Goal: Obtain resource: Download file/media

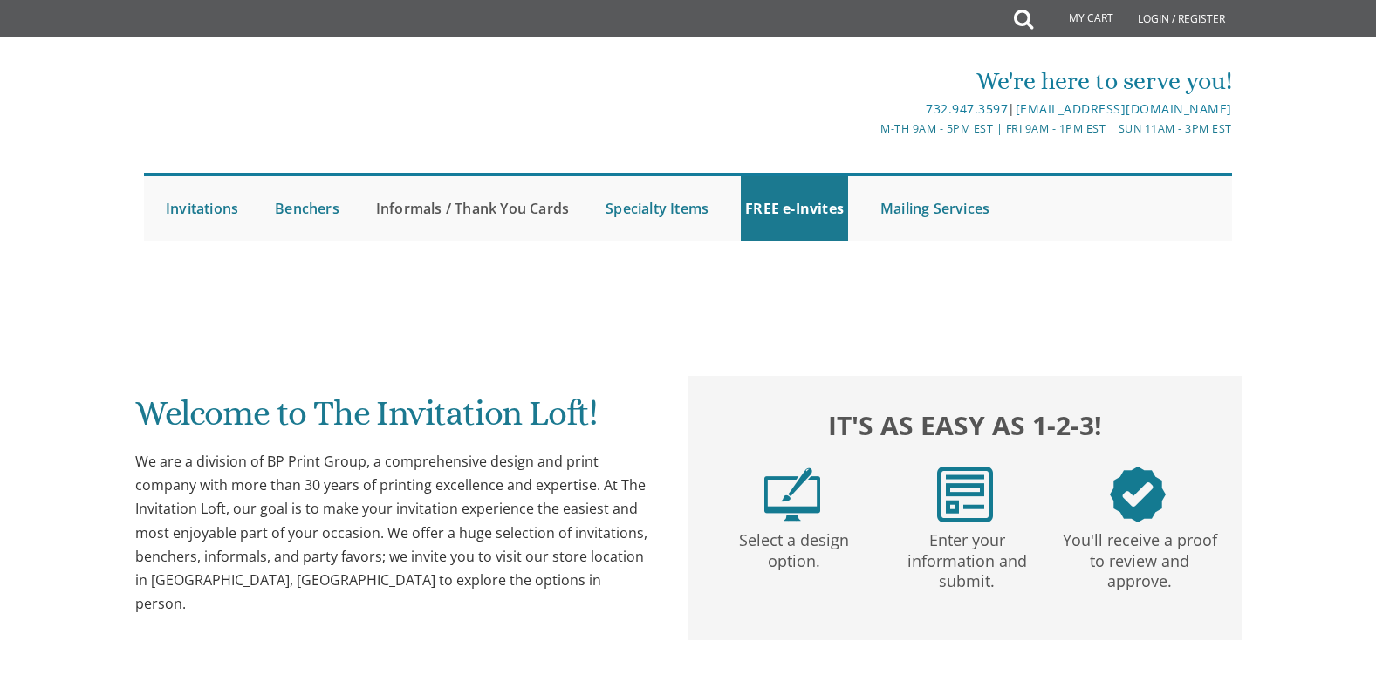
scroll to position [87, 0]
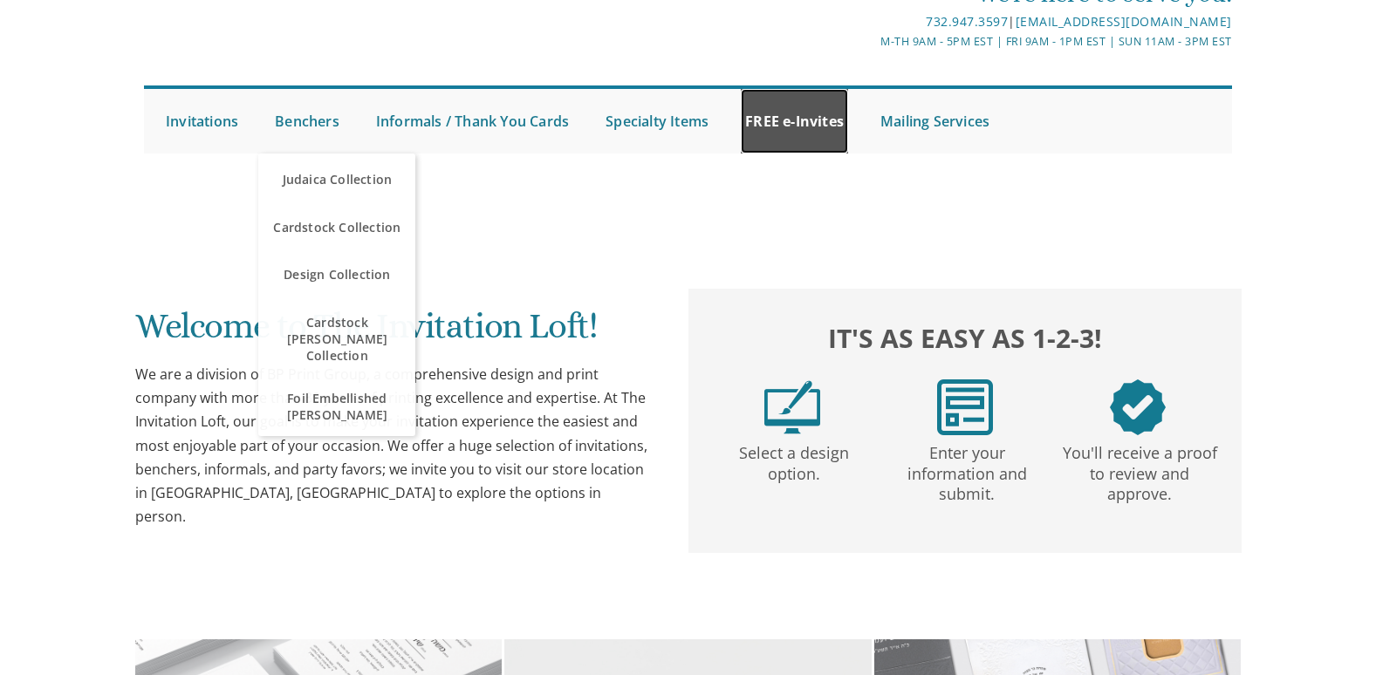
click at [817, 108] on link "FREE e-Invites" at bounding box center [794, 121] width 107 height 65
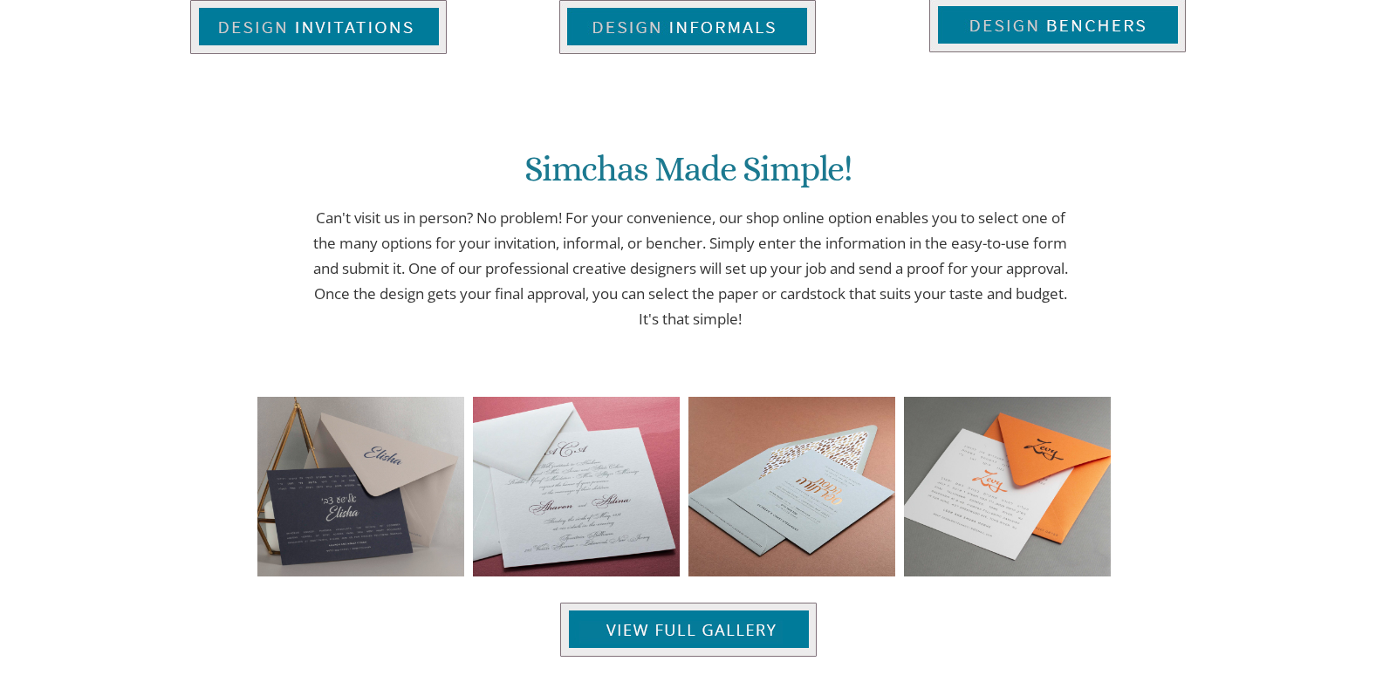
scroll to position [872, 0]
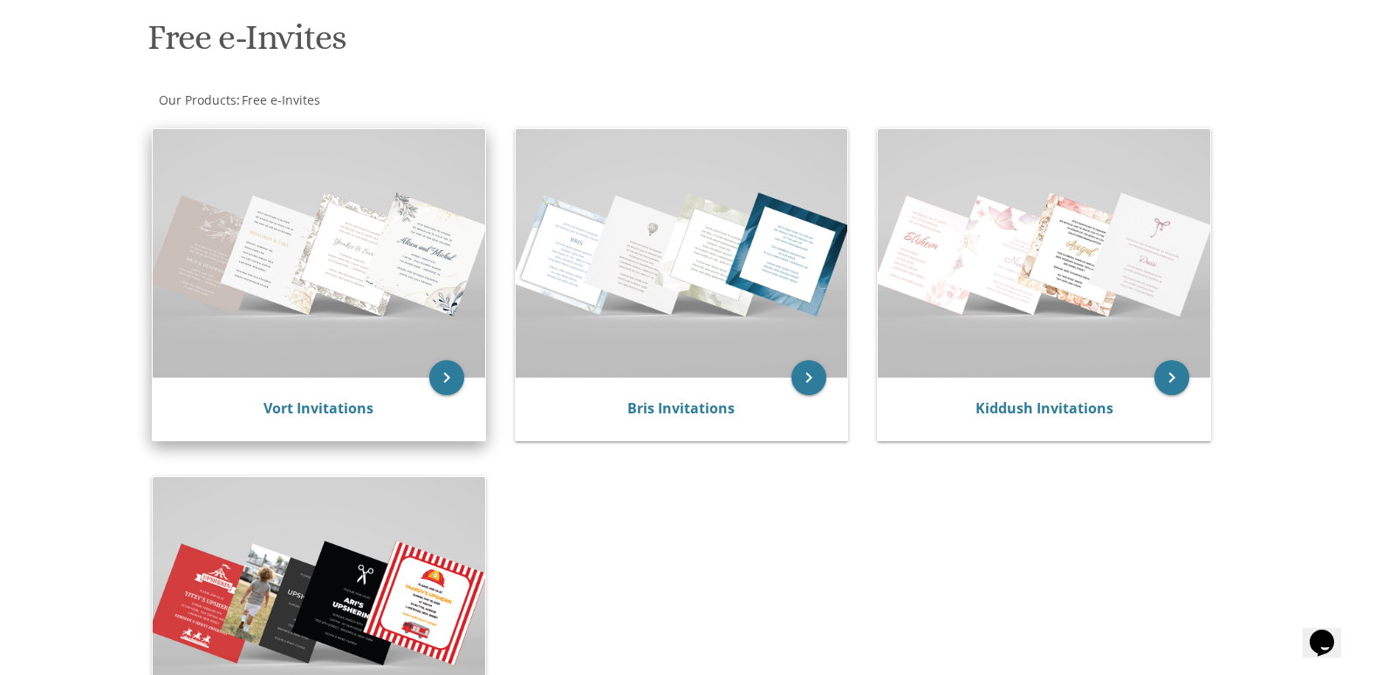
click at [305, 292] on img at bounding box center [319, 253] width 332 height 249
click at [333, 267] on img at bounding box center [319, 253] width 332 height 249
click at [326, 406] on link "Vort Invitations" at bounding box center [318, 408] width 110 height 19
click at [395, 304] on img at bounding box center [319, 253] width 332 height 249
click at [443, 375] on icon "keyboard_arrow_right" at bounding box center [446, 377] width 35 height 35
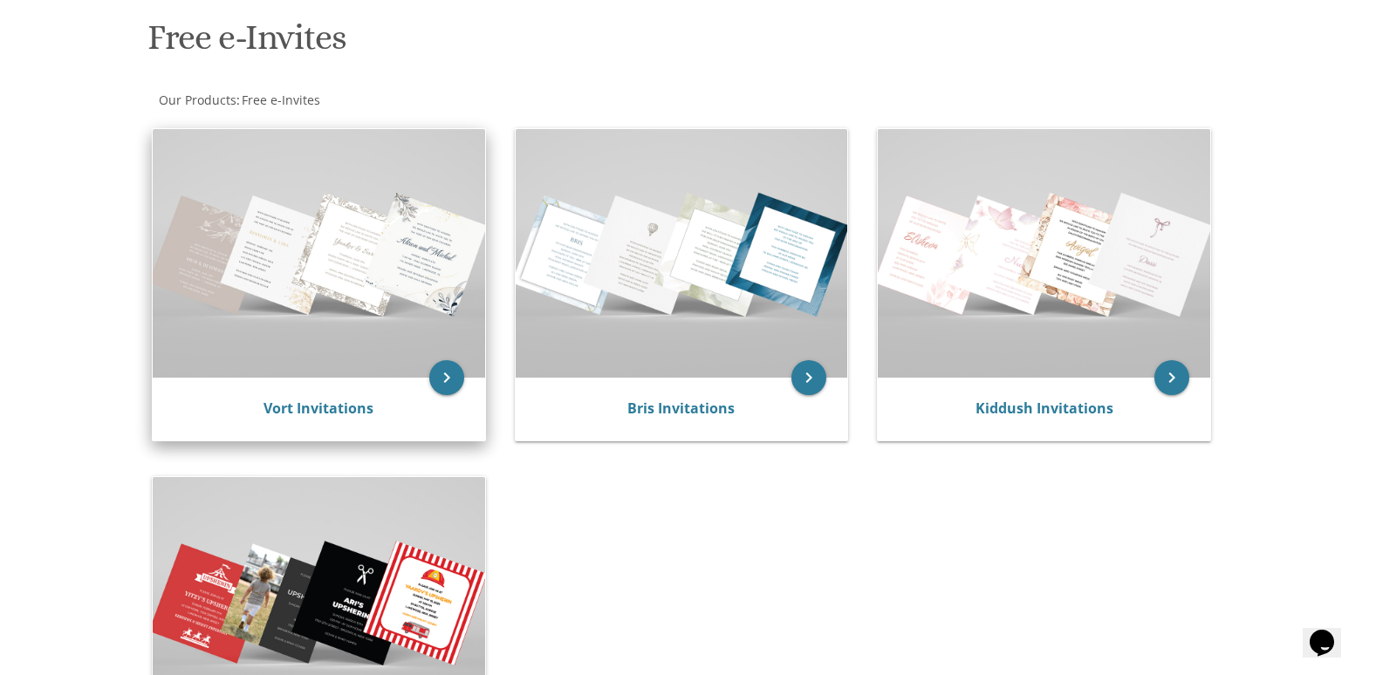
click at [380, 197] on img at bounding box center [319, 253] width 332 height 249
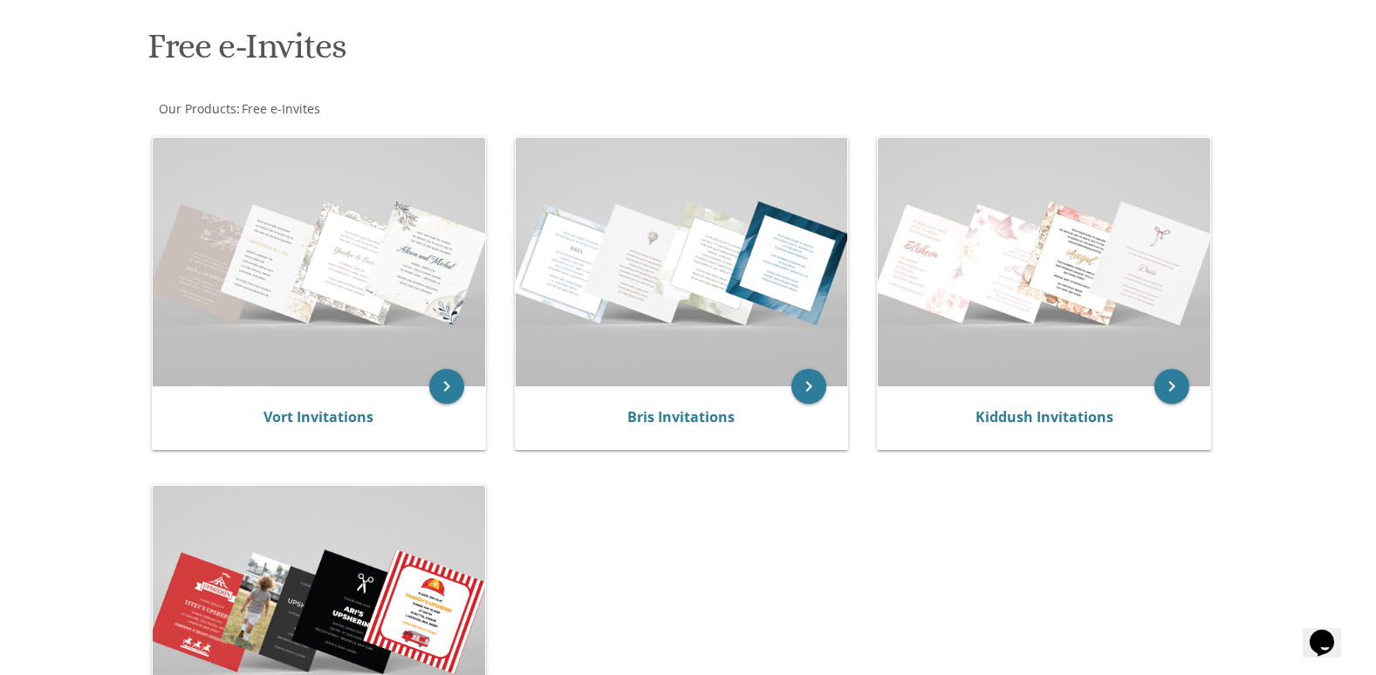
scroll to position [262, 0]
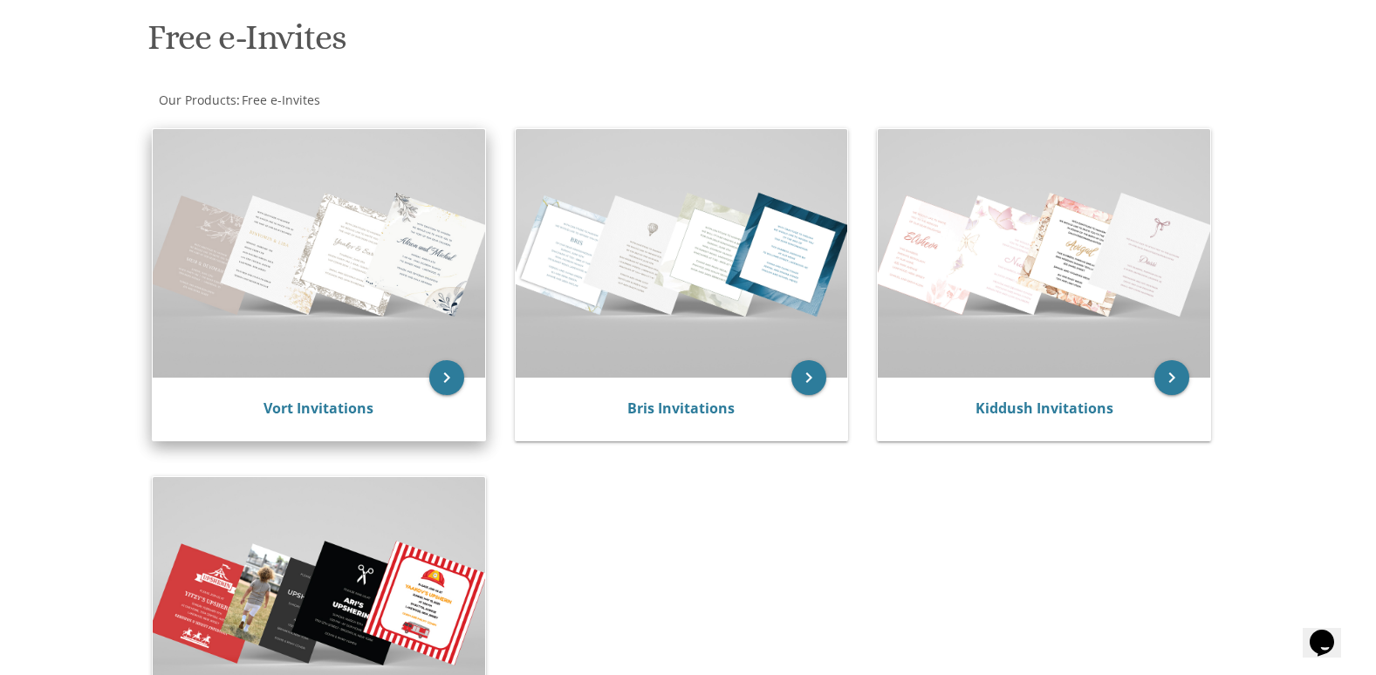
click at [304, 379] on div "Vort Invitations" at bounding box center [319, 409] width 332 height 63
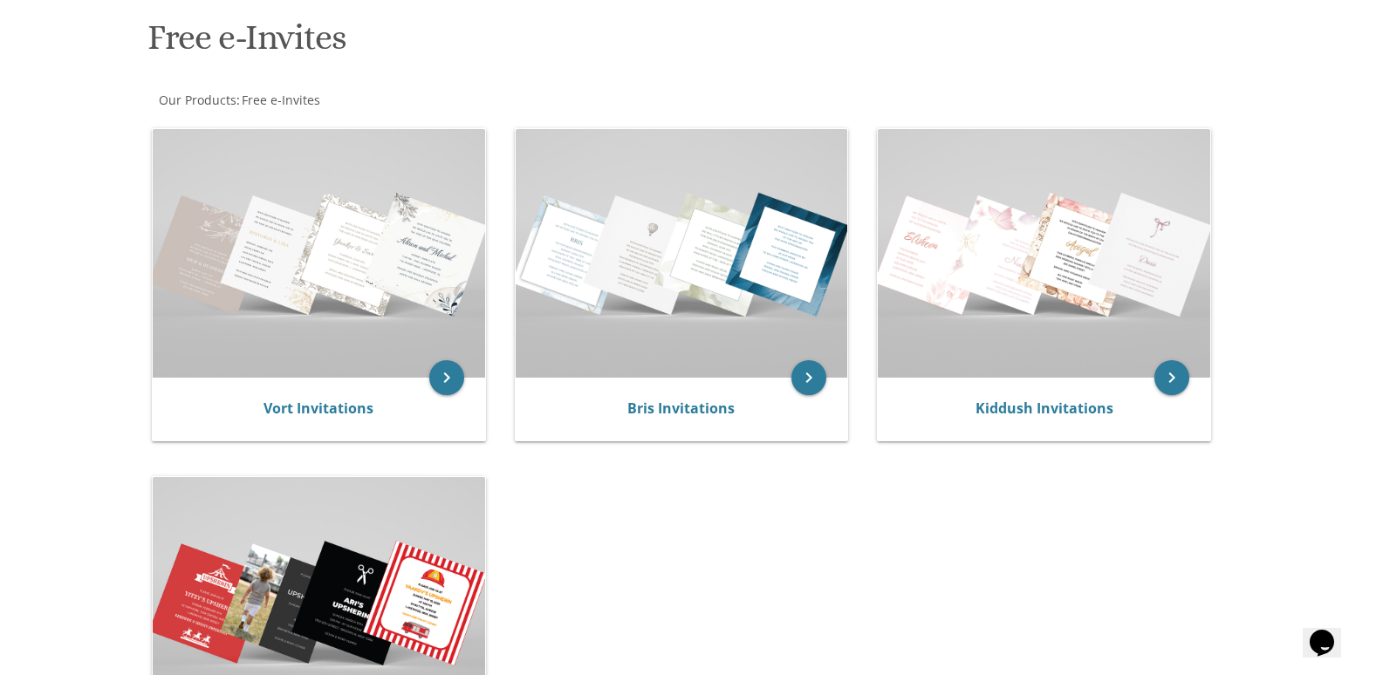
click at [674, 557] on div "keyboard_arrow_right Vort Invitations keyboard_arrow_right Bris Invitations key…" at bounding box center [688, 462] width 1088 height 698
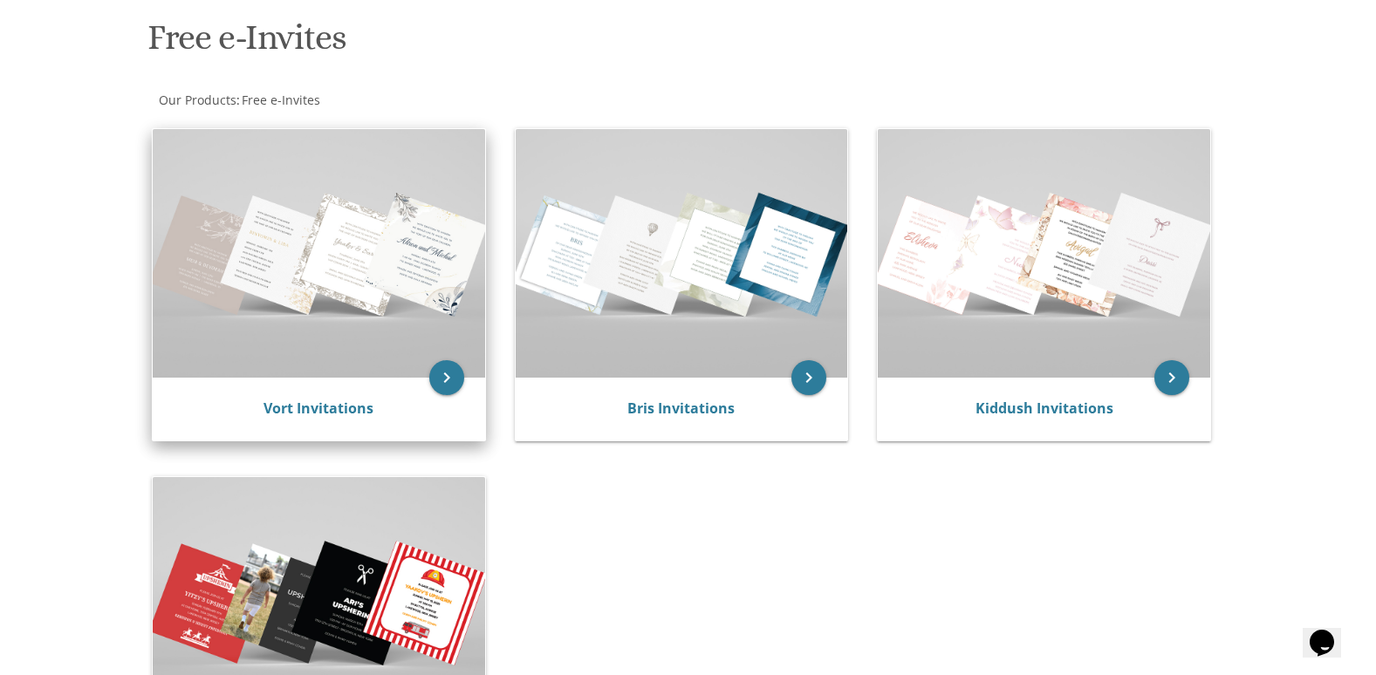
click at [273, 320] on img at bounding box center [319, 253] width 332 height 249
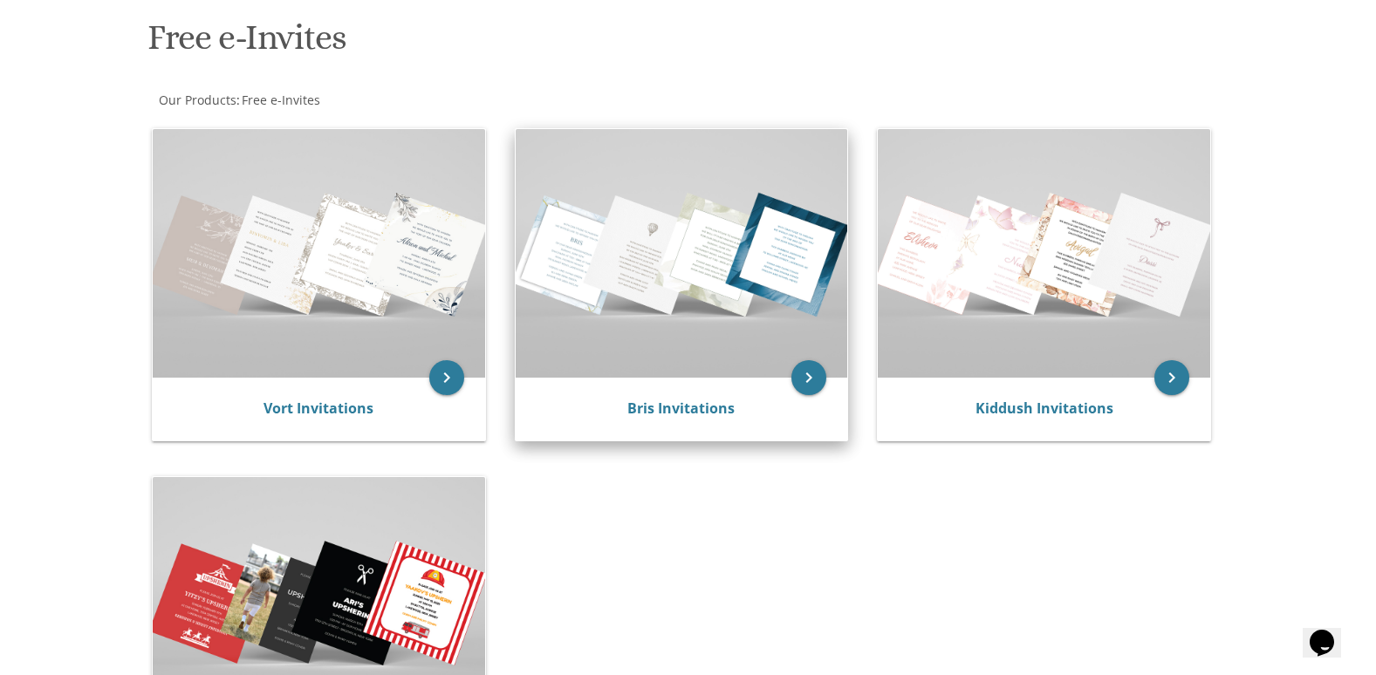
click at [595, 327] on img at bounding box center [682, 253] width 332 height 249
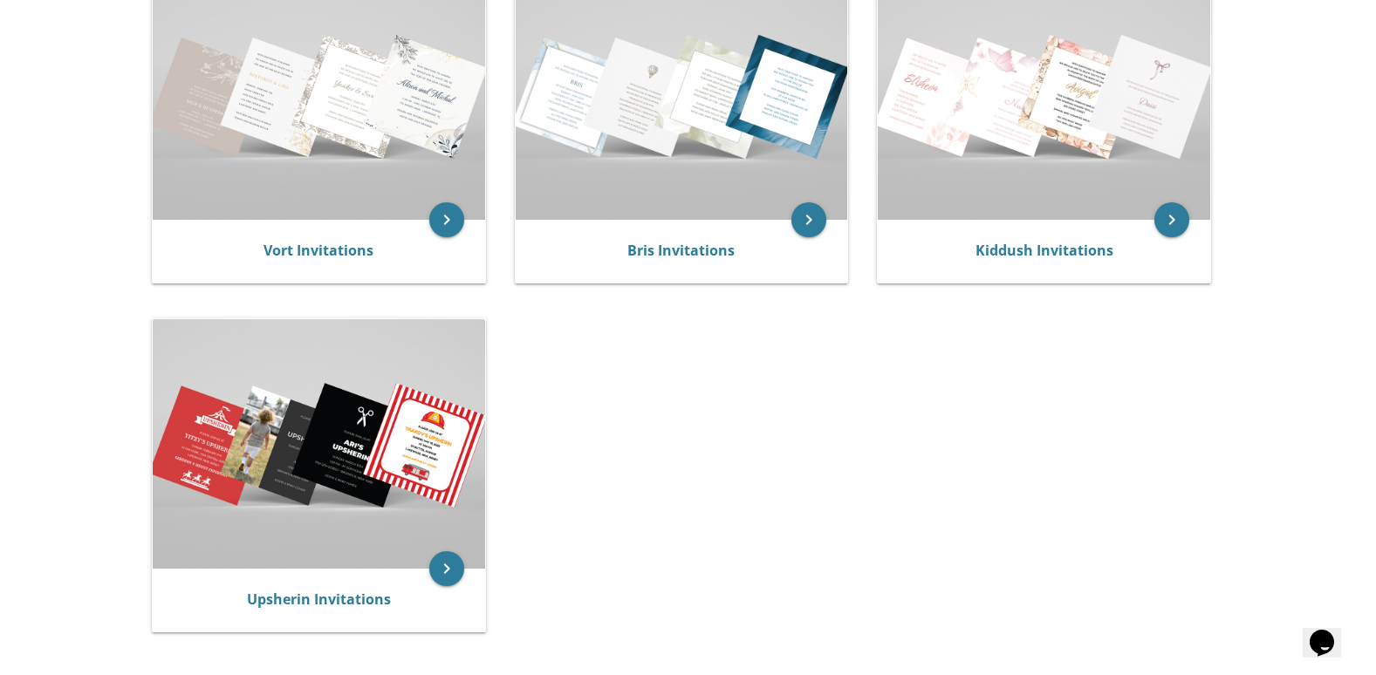
scroll to position [436, 0]
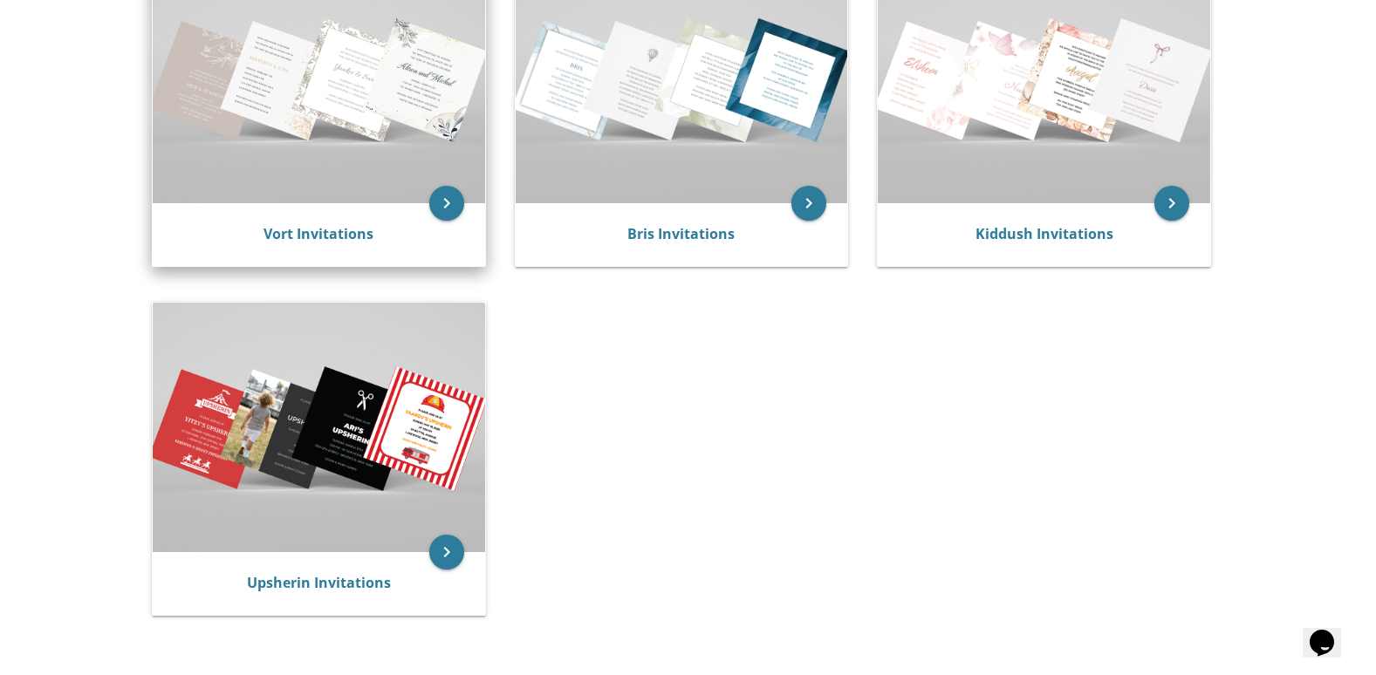
click at [322, 161] on img at bounding box center [319, 79] width 332 height 249
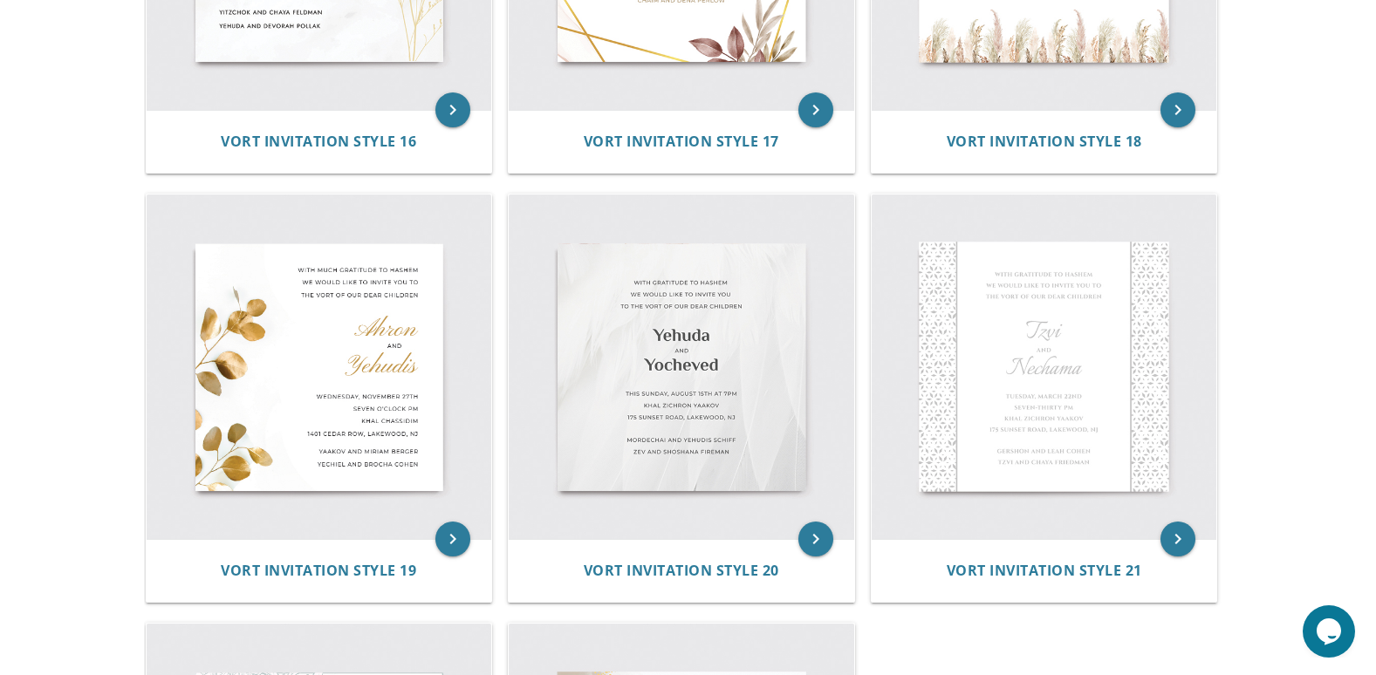
scroll to position [2879, 0]
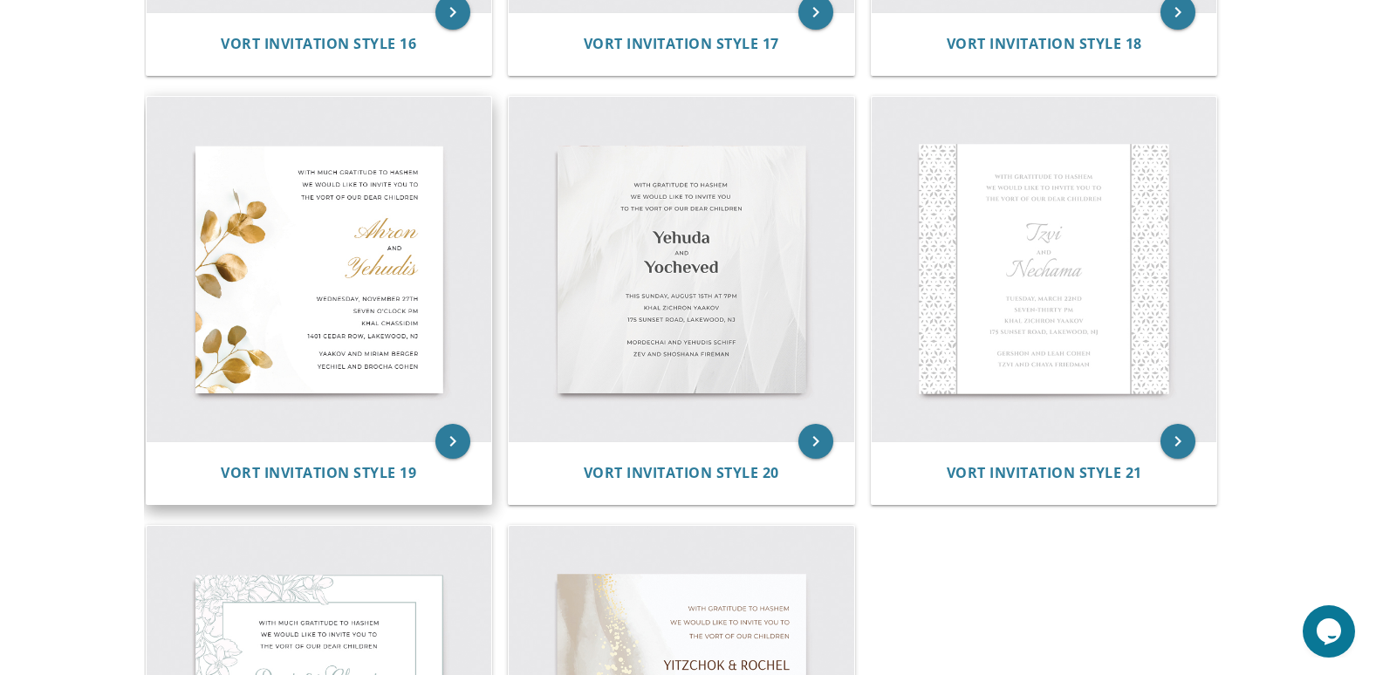
click at [261, 291] on img at bounding box center [319, 269] width 345 height 345
click at [322, 293] on img at bounding box center [319, 269] width 345 height 345
click at [236, 307] on img at bounding box center [319, 269] width 345 height 345
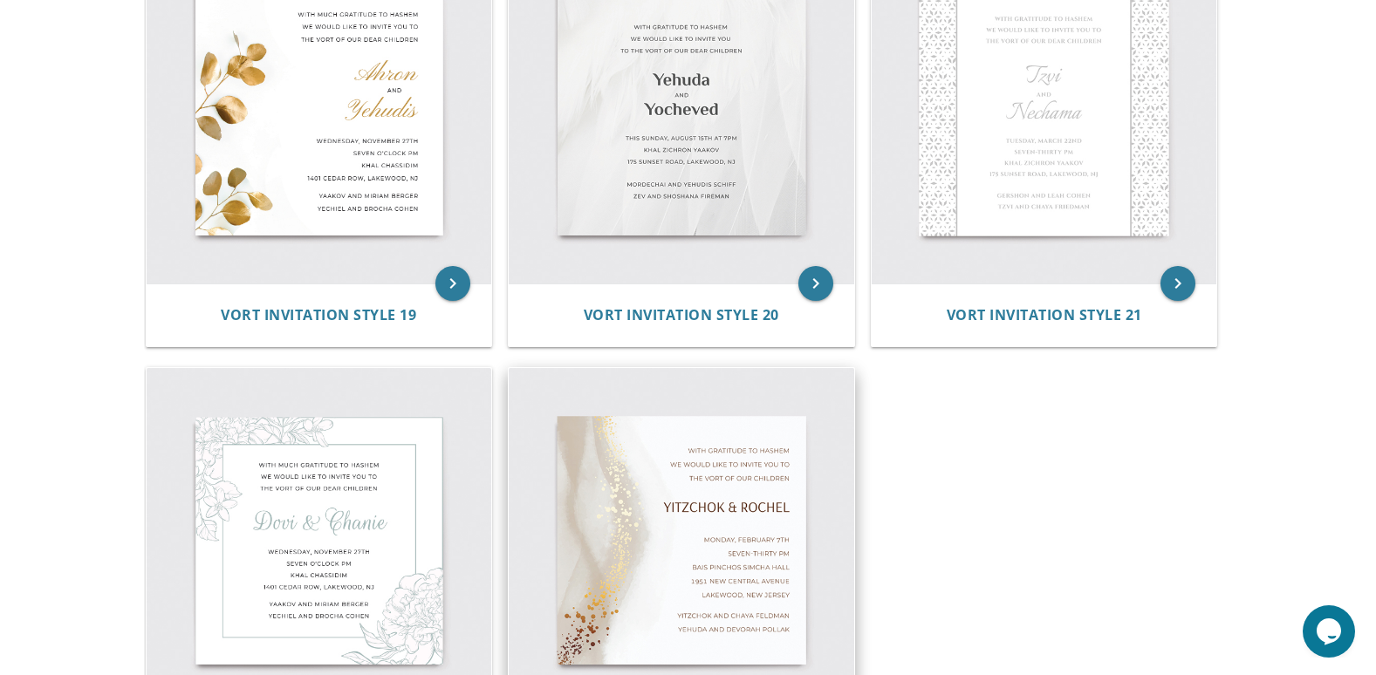
scroll to position [3053, 0]
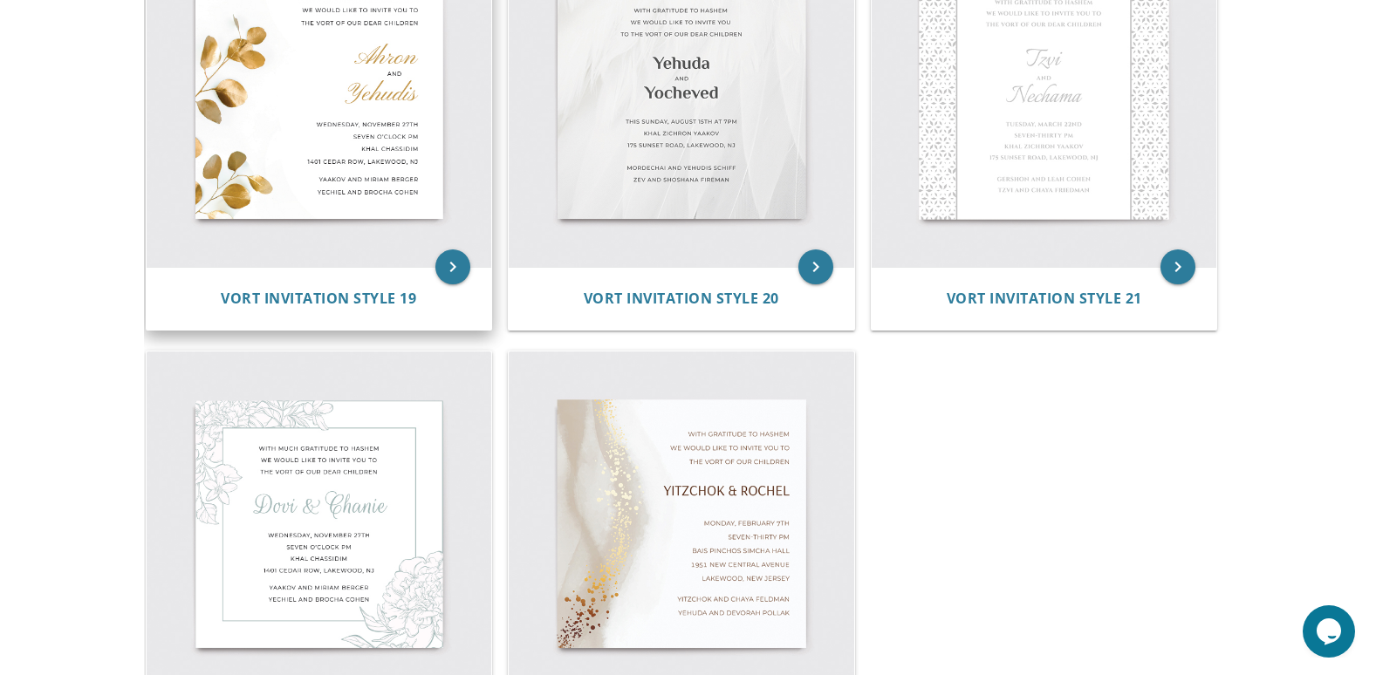
click at [318, 160] on img at bounding box center [319, 94] width 345 height 345
click at [270, 77] on img at bounding box center [319, 94] width 345 height 345
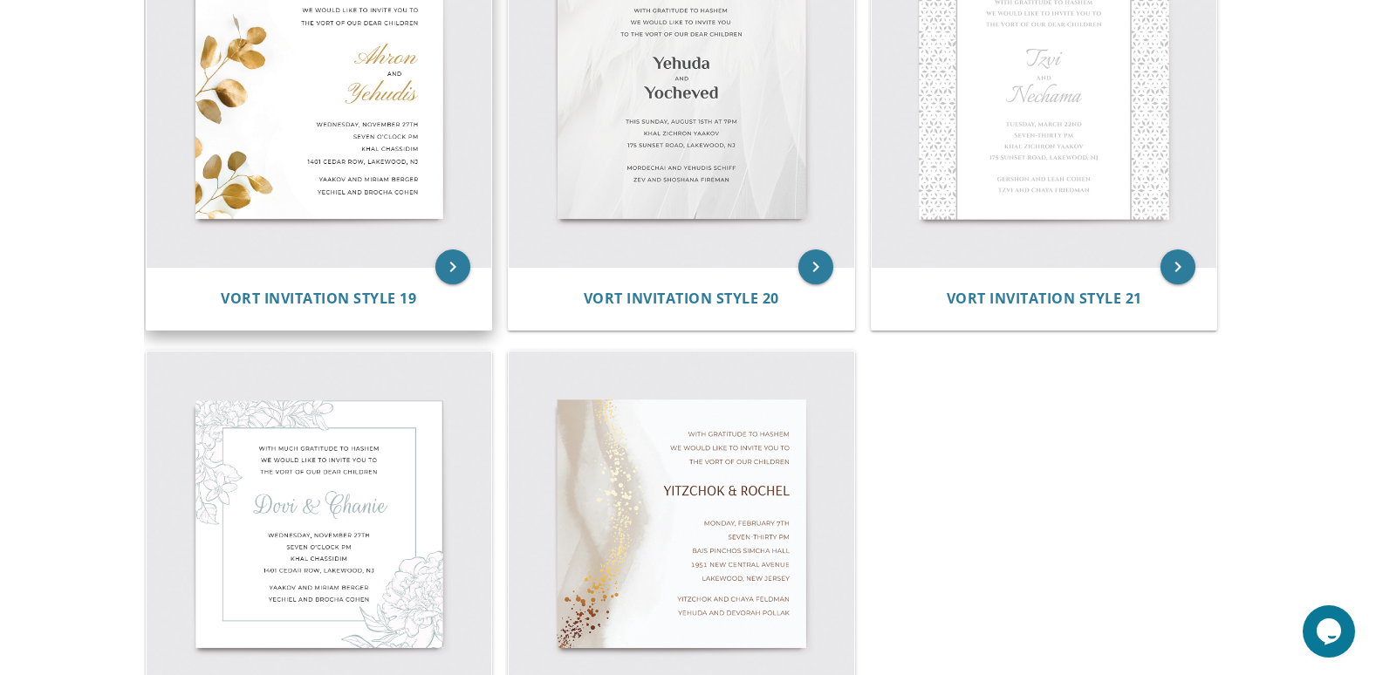
click at [270, 77] on img at bounding box center [319, 94] width 345 height 345
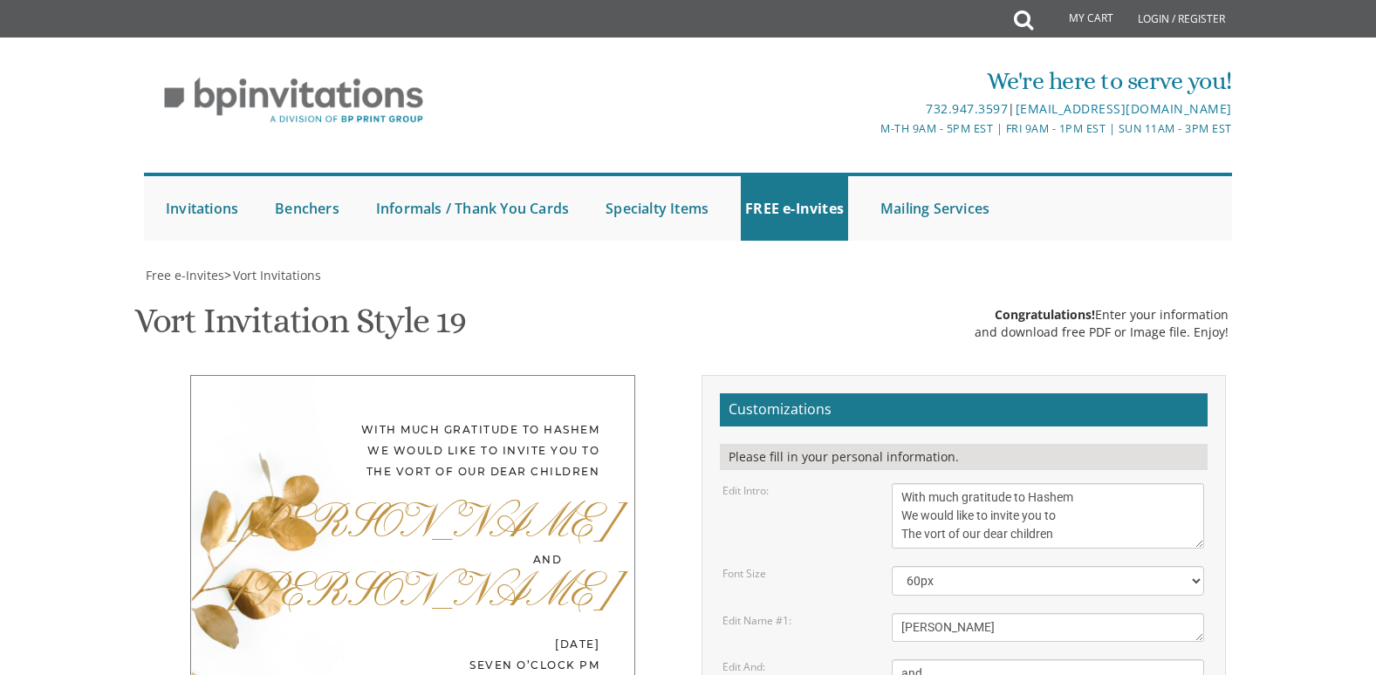
scroll to position [349, 0]
drag, startPoint x: 1082, startPoint y: 520, endPoint x: 897, endPoint y: 464, distance: 193.2
type textarea "SCHICKS MANOR באולם"
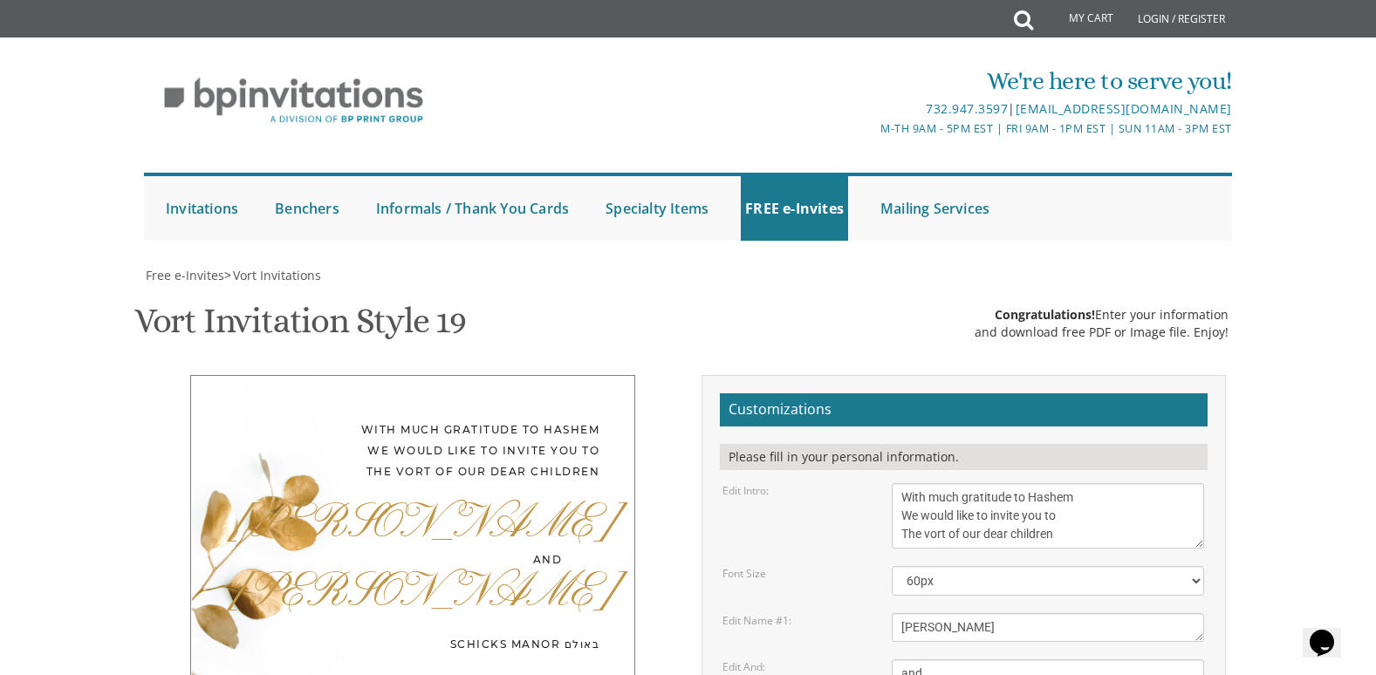
drag, startPoint x: 1041, startPoint y: 468, endPoint x: 893, endPoint y: 472, distance: 147.5
click at [954, 660] on textarea "and" at bounding box center [1048, 674] width 312 height 29
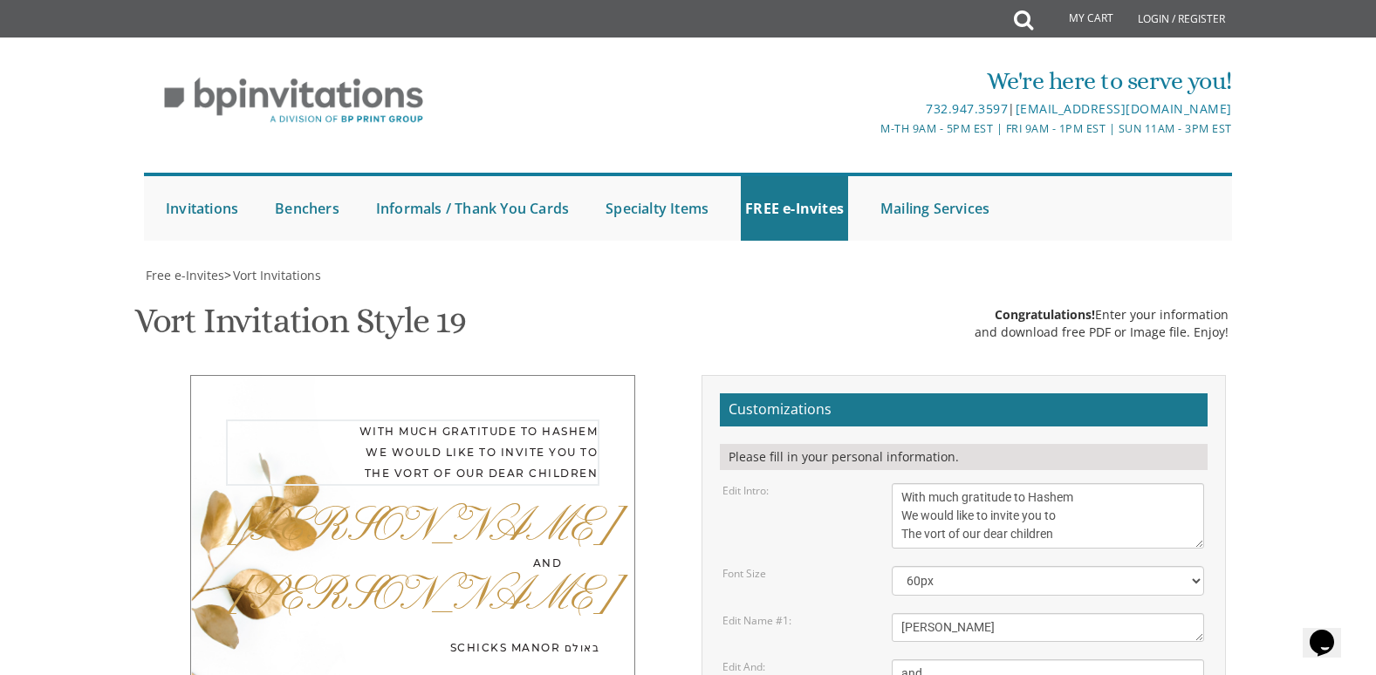
click at [1043, 483] on textarea "With much gratitude to Hashem We would like to invite you to The vort of our de…" at bounding box center [1048, 515] width 312 height 65
click at [1046, 483] on textarea "With much gratitude to Hashem We would like to invite you to The vort of our de…" at bounding box center [1048, 515] width 312 height 65
drag, startPoint x: 1064, startPoint y: 187, endPoint x: 888, endPoint y: 136, distance: 183.4
click at [888, 483] on div "With much gratitude to Hashem We would like to invite you to The vort of our de…" at bounding box center [1048, 515] width 339 height 65
paste textarea "ברוב שבח והודאה להשם יתברך מתכבדים אנו להזמין את כבודכם להשתתף בשמחת הבר המצוה …"
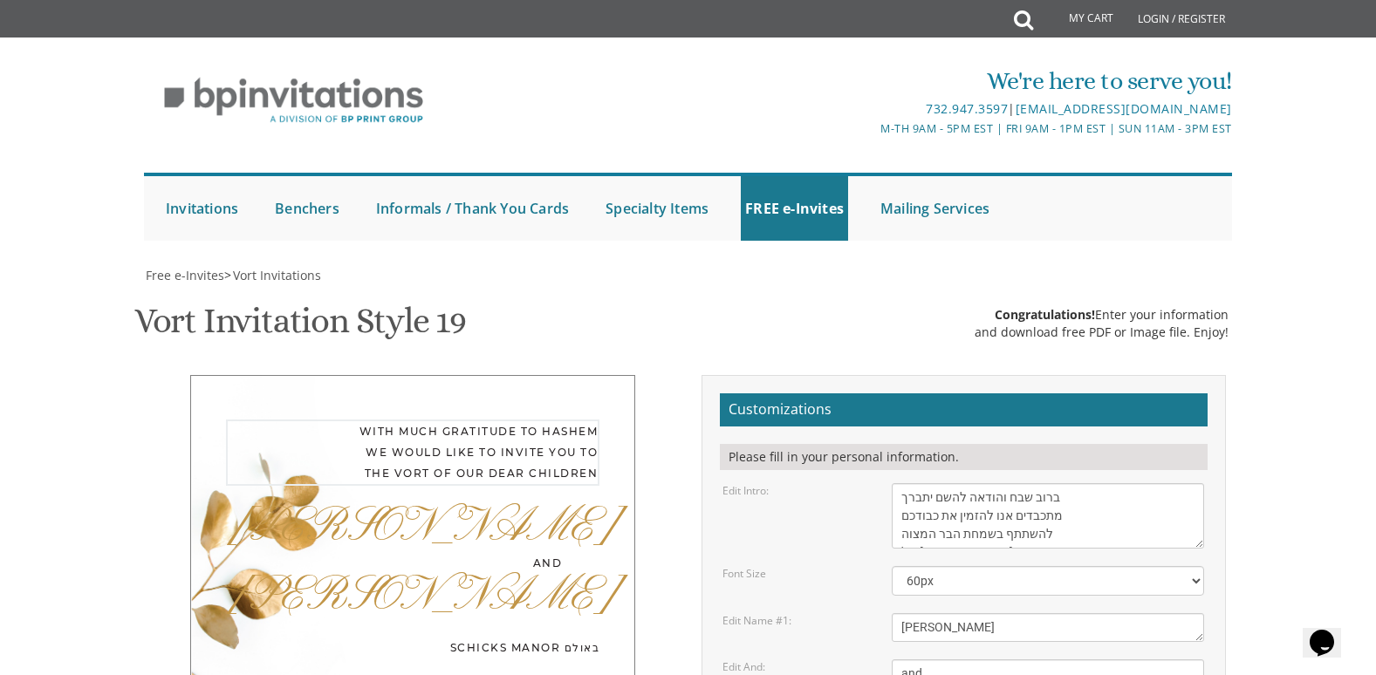
type textarea "ברוב שבח והודאה להשם יתברך מתכבדים אנו להזמין את כבודכם להשתתף בשמחת הבר המצוה …"
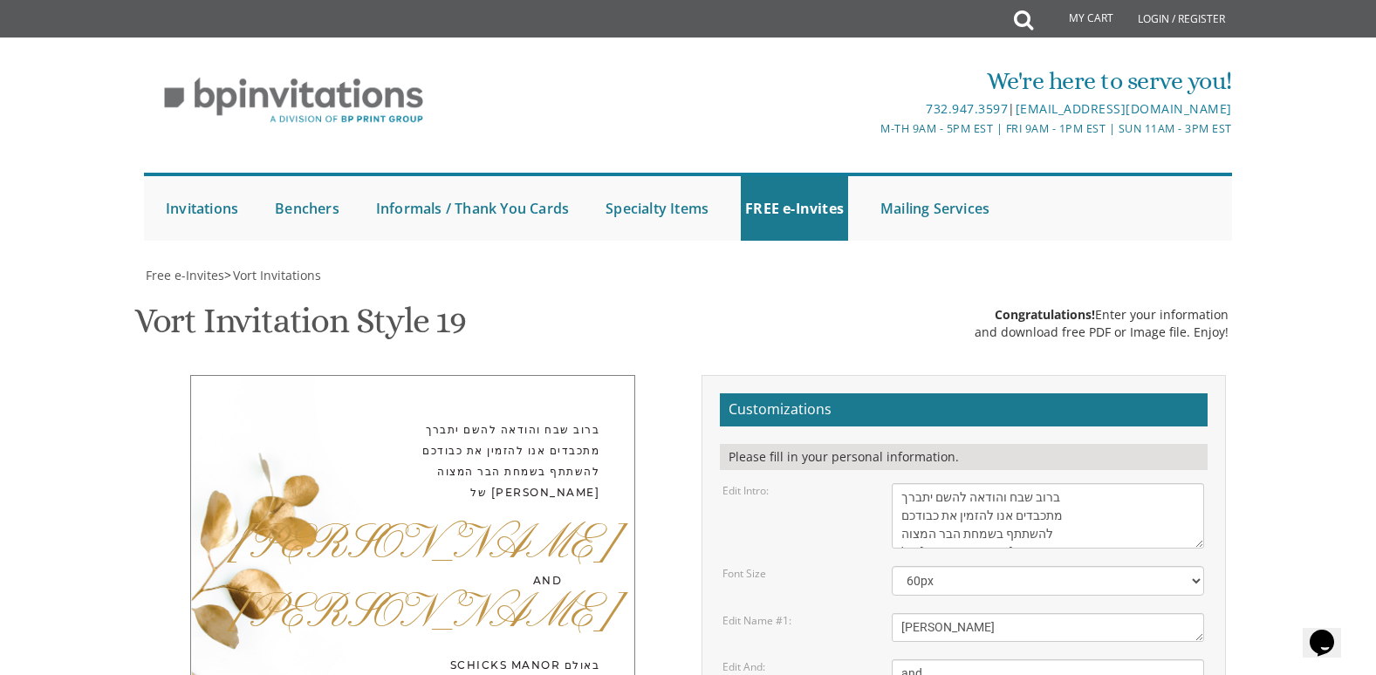
scroll to position [436, 0]
drag, startPoint x: 953, startPoint y: 243, endPoint x: 894, endPoint y: 247, distance: 58.6
click at [895, 660] on textarea "and" at bounding box center [1048, 674] width 312 height 29
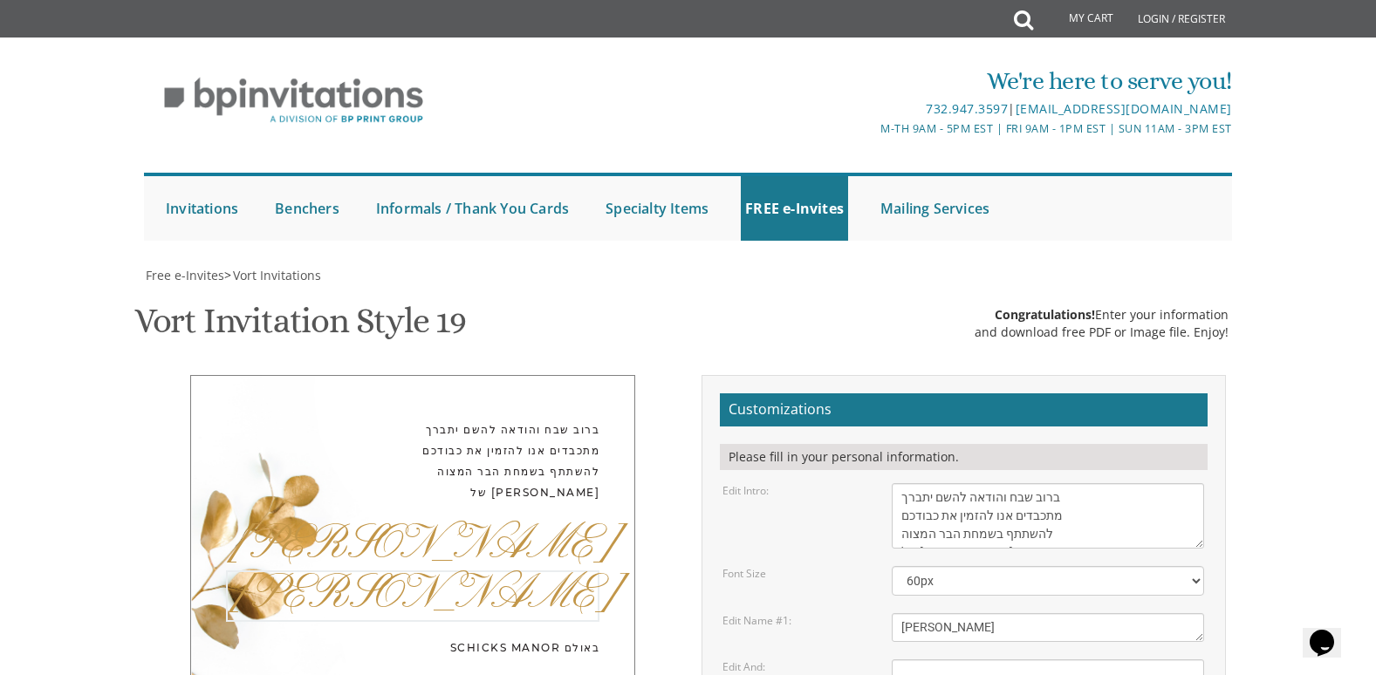
drag, startPoint x: 958, startPoint y: 333, endPoint x: 868, endPoint y: 314, distance: 91.9
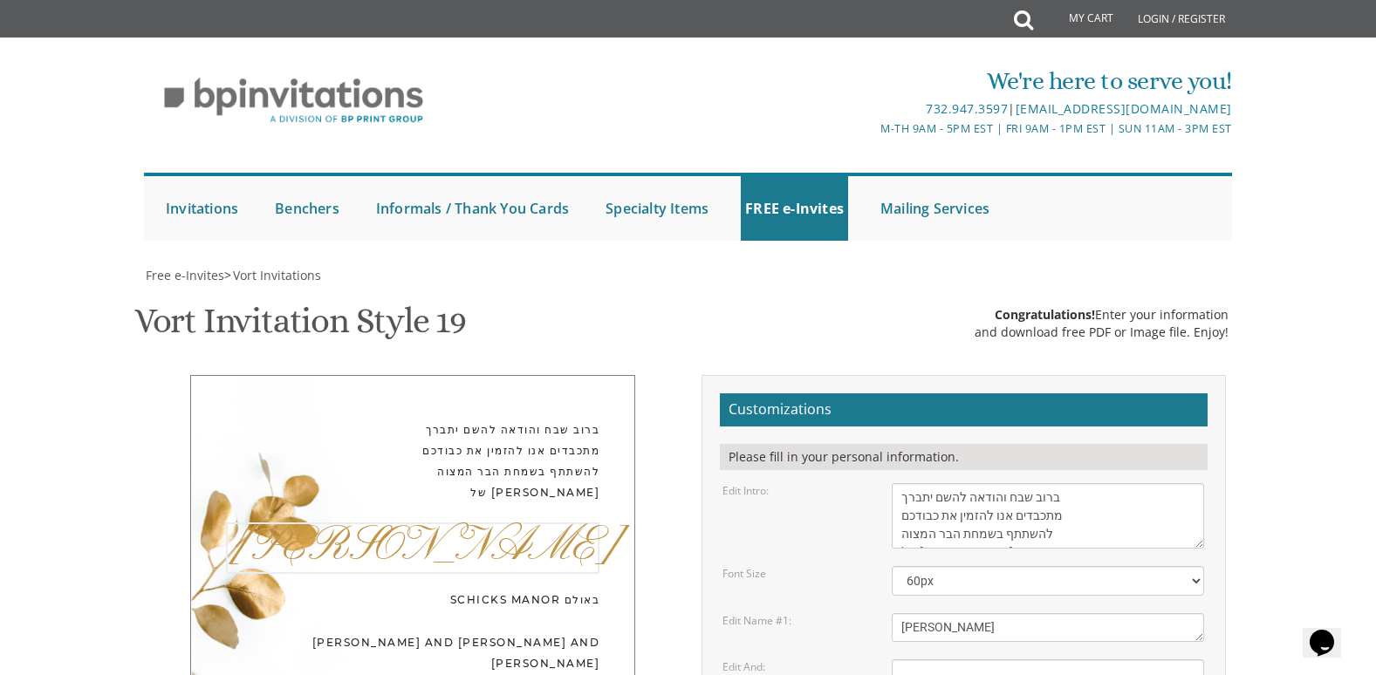
drag, startPoint x: 946, startPoint y: 186, endPoint x: 885, endPoint y: 186, distance: 61.1
click at [885, 613] on div "Ahron" at bounding box center [1048, 627] width 339 height 29
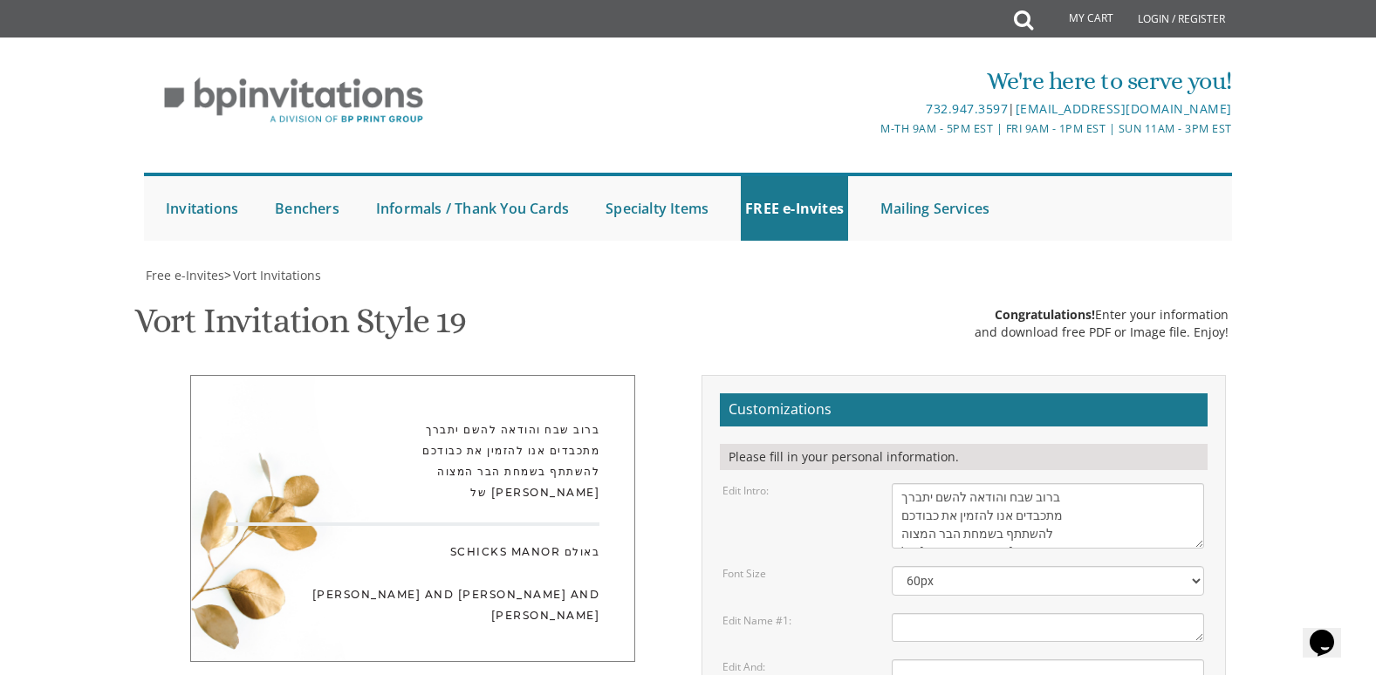
paste textarea "יצחק דוב נ״י"
type textarea "יצחק דוב נ״י"
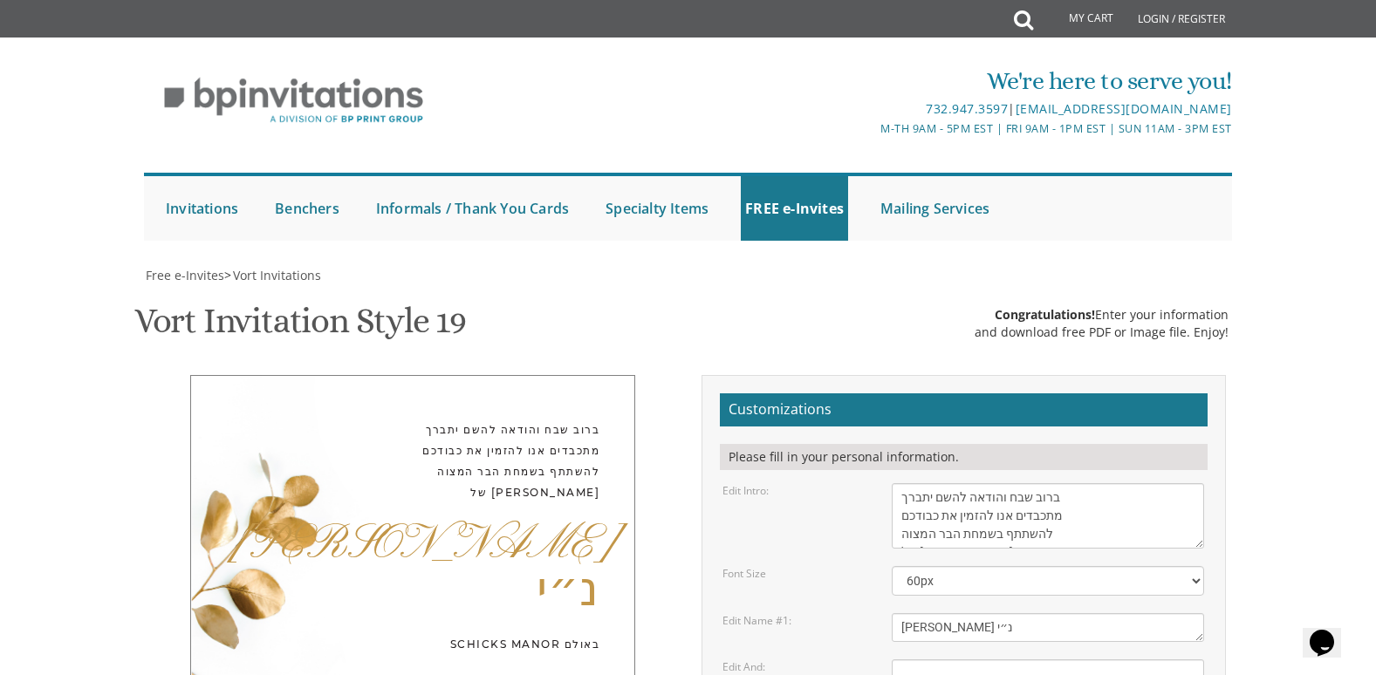
scroll to position [262, 0]
drag, startPoint x: 1077, startPoint y: 549, endPoint x: 879, endPoint y: 537, distance: 198.4
paste textarea "שתתקיים אי״ה ביום א׳ לפרשת נח October 19, 2025 / כ״ח תשרי תשפ״ו Dessert Recepti…"
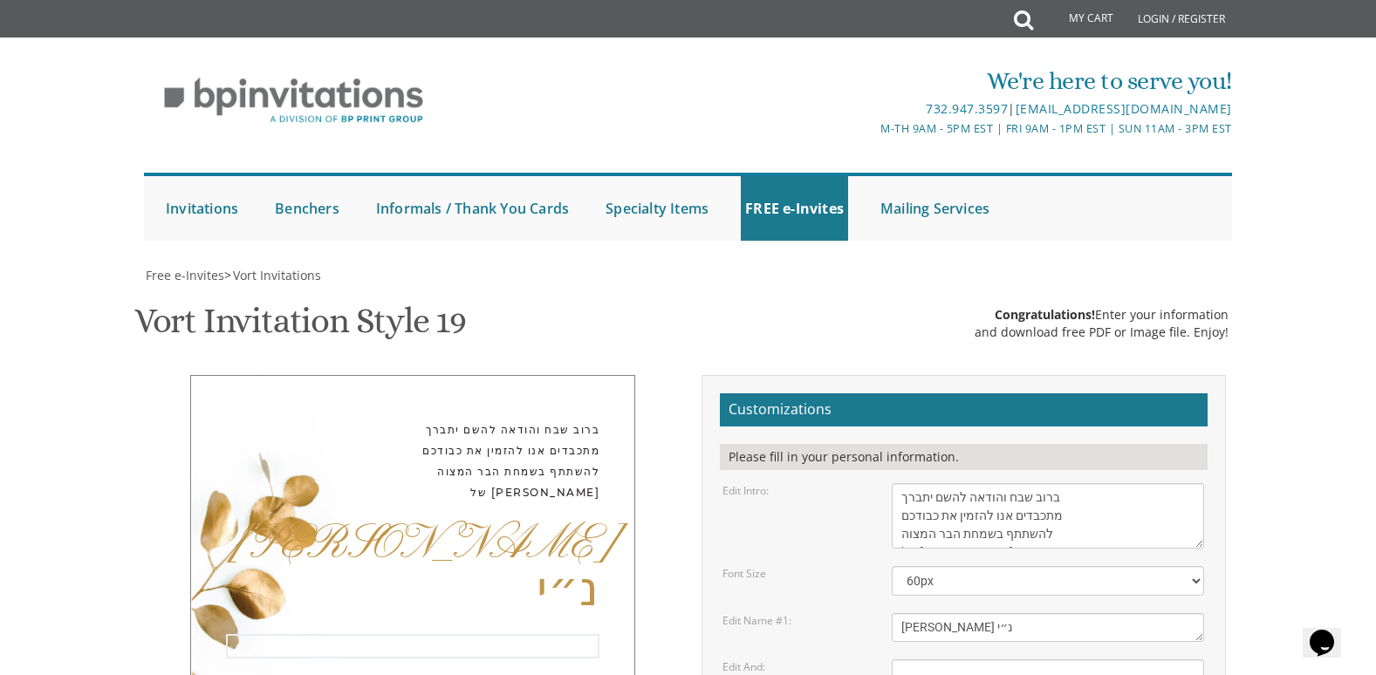
type textarea "שתתקיים אי״ה ביום א׳ לפרשת נח October 19, 2025 / כ״ח תשרי תשפ״ו Dessert Recepti…"
drag, startPoint x: 1061, startPoint y: 486, endPoint x: 1080, endPoint y: 469, distance: 25.4
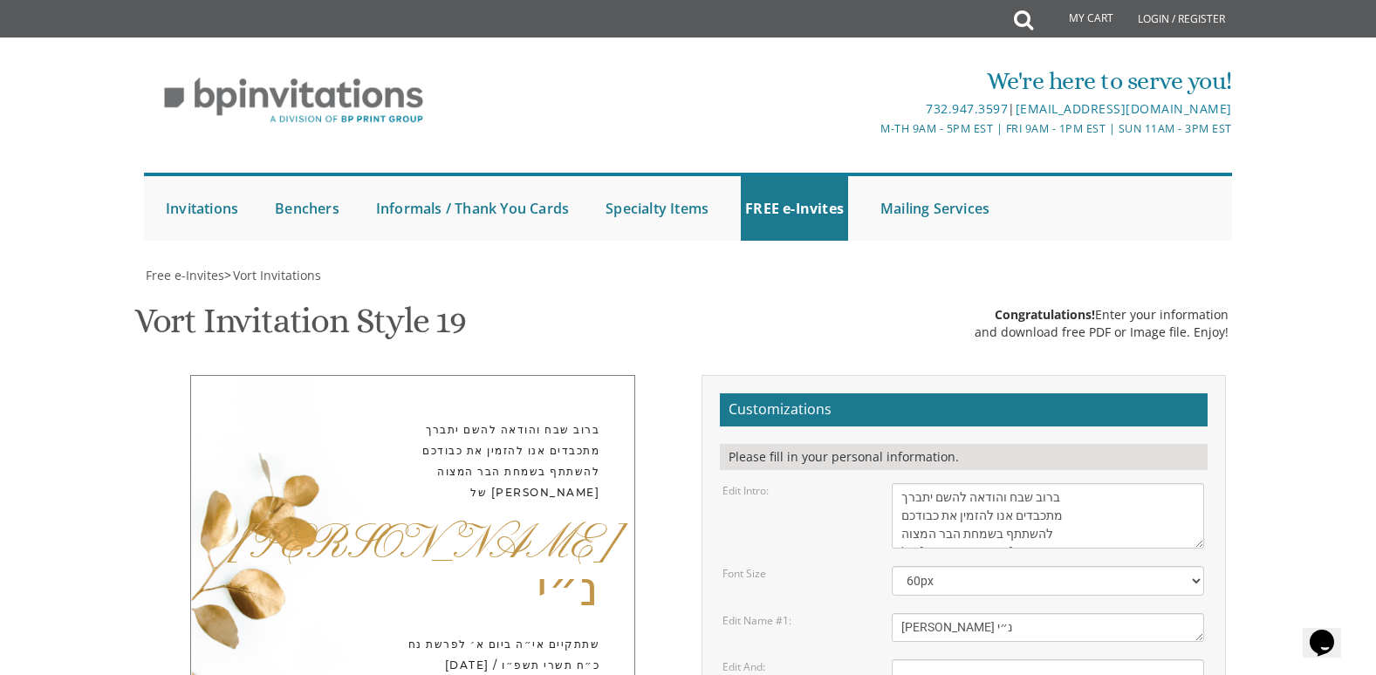
drag, startPoint x: 1075, startPoint y: 495, endPoint x: 886, endPoint y: 449, distance: 194.7
paste textarea "[PERSON_NAME] לעפפעל [PERSON_NAME] בנים [PERSON_NAME]׳ [PERSON_NAME] לעפפעל [PE…"
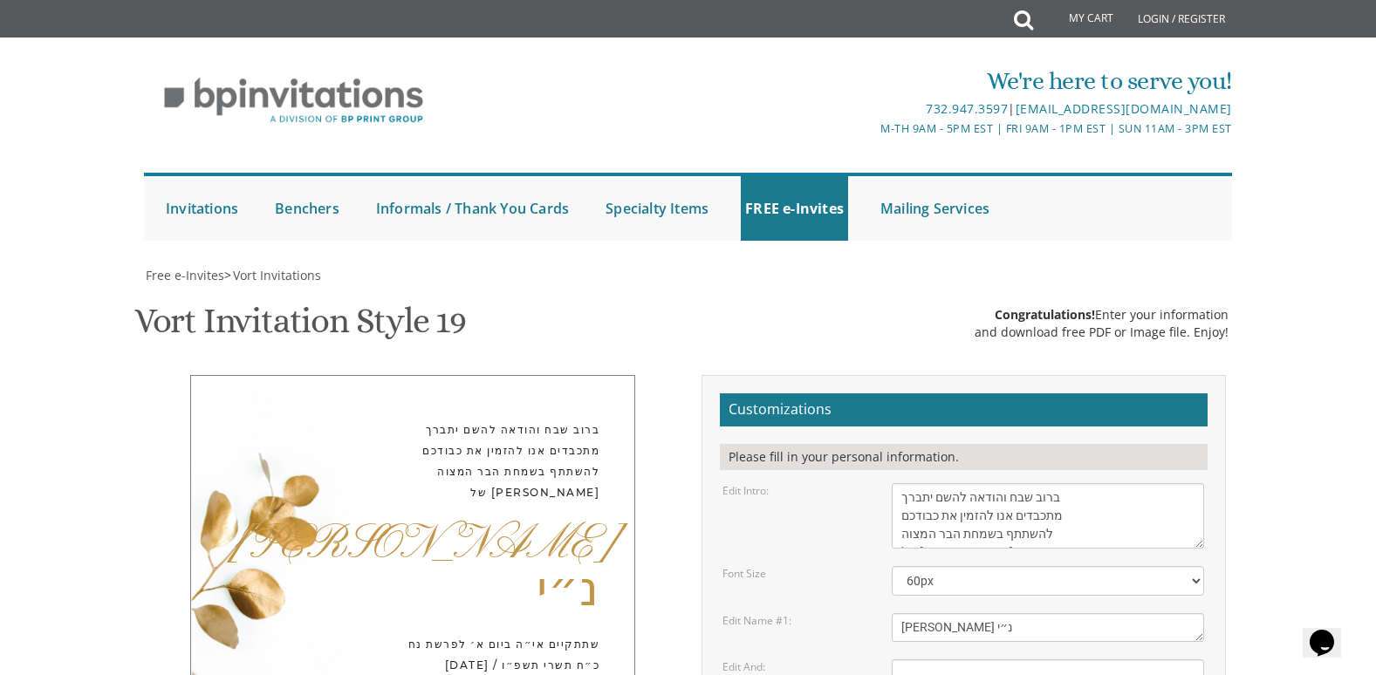
scroll to position [611, 0]
paste textarea
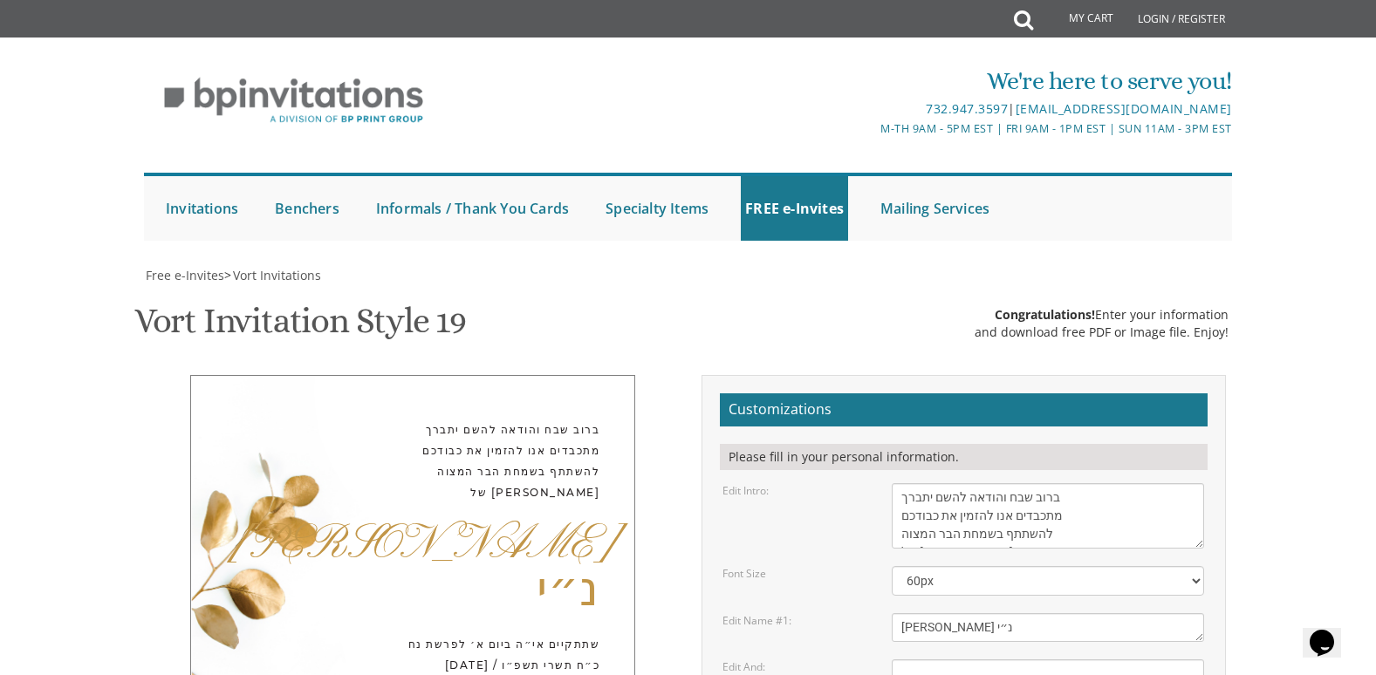
scroll to position [0, 0]
drag, startPoint x: 1039, startPoint y: 328, endPoint x: 925, endPoint y: 305, distance: 116.5
paste textarea "[PERSON_NAME] לעפפעל [PERSON_NAME]"
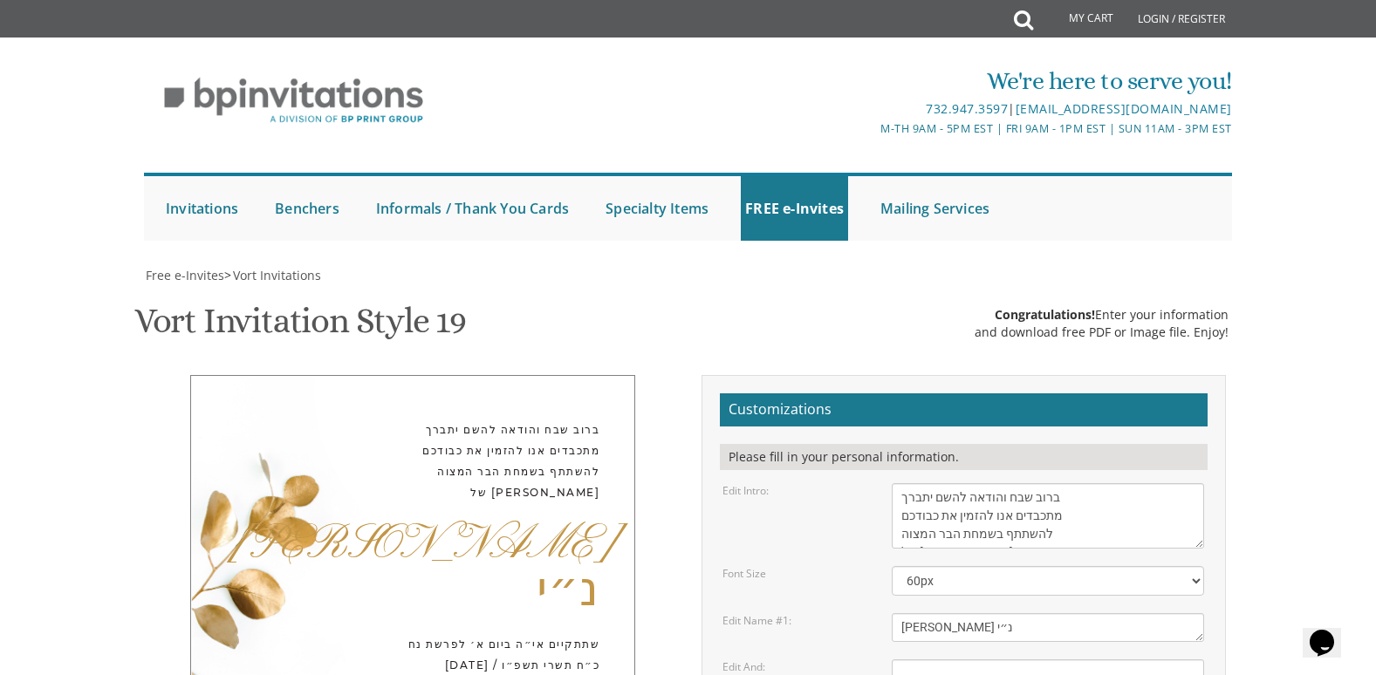
type textarea "אברהם לעפפעל ורעיתו תפארת בנים אבותם פתחי׳ יוסף לעפפעל רעיתו משה אלכסנדר הלוי ז…"
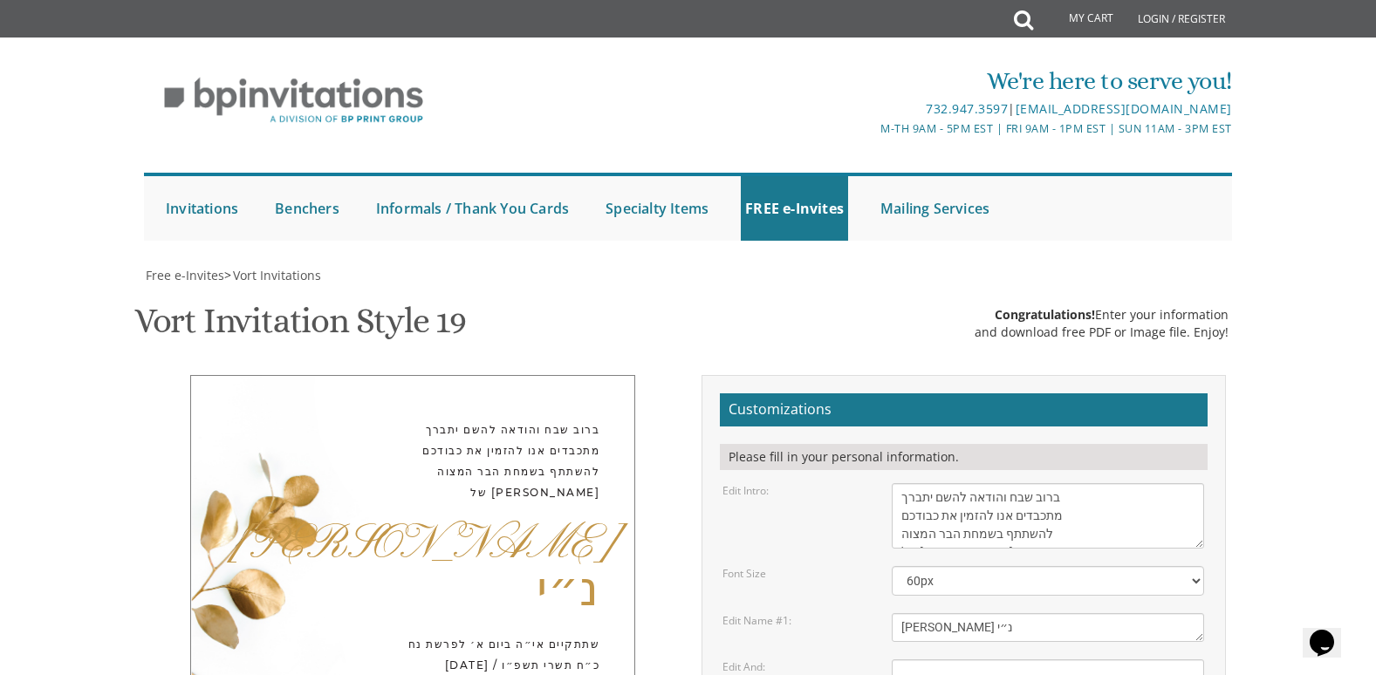
scroll to position [0, 0]
drag, startPoint x: 1132, startPoint y: 322, endPoint x: 979, endPoint y: 284, distance: 158.3
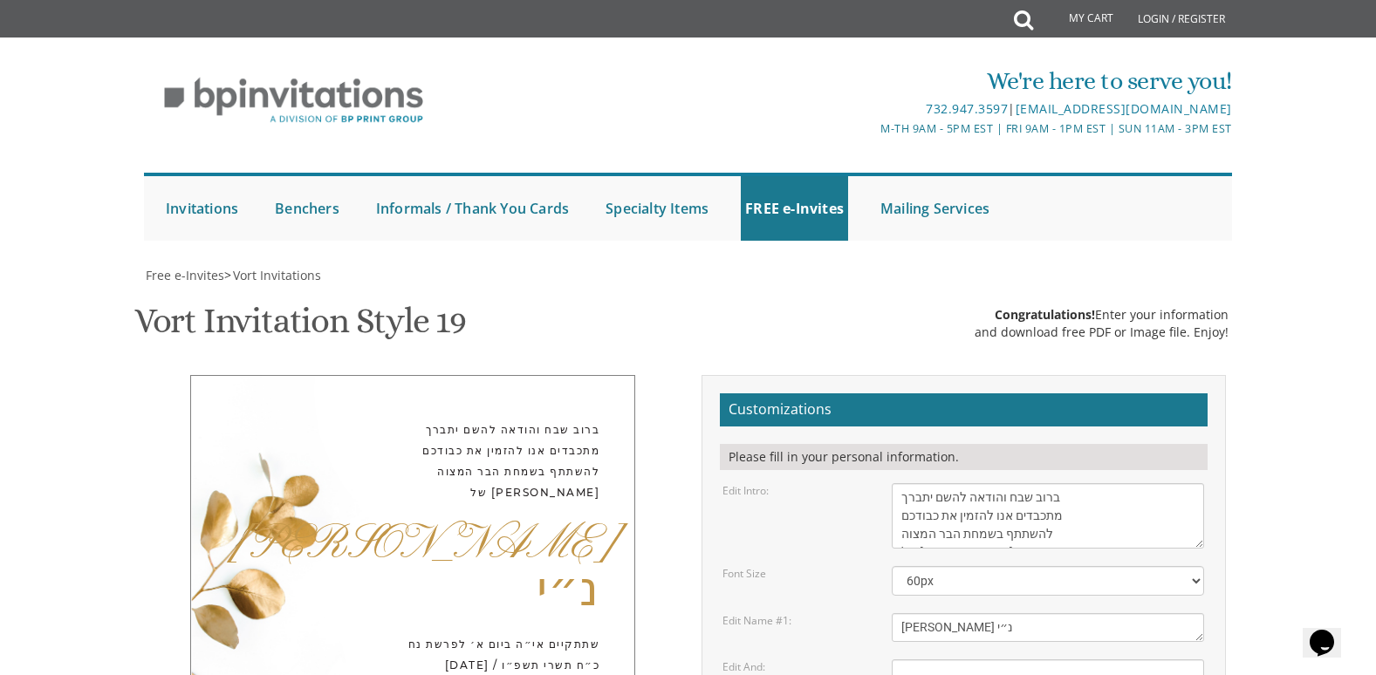
paste textarea "[PERSON_NAME] לעפפעל [PERSON_NAME]"
paste textarea "תפארת בנים [PERSON_NAME]׳ [PERSON_NAME] לעפפעל [PERSON_NAME] [PERSON_NAME] זאננ…"
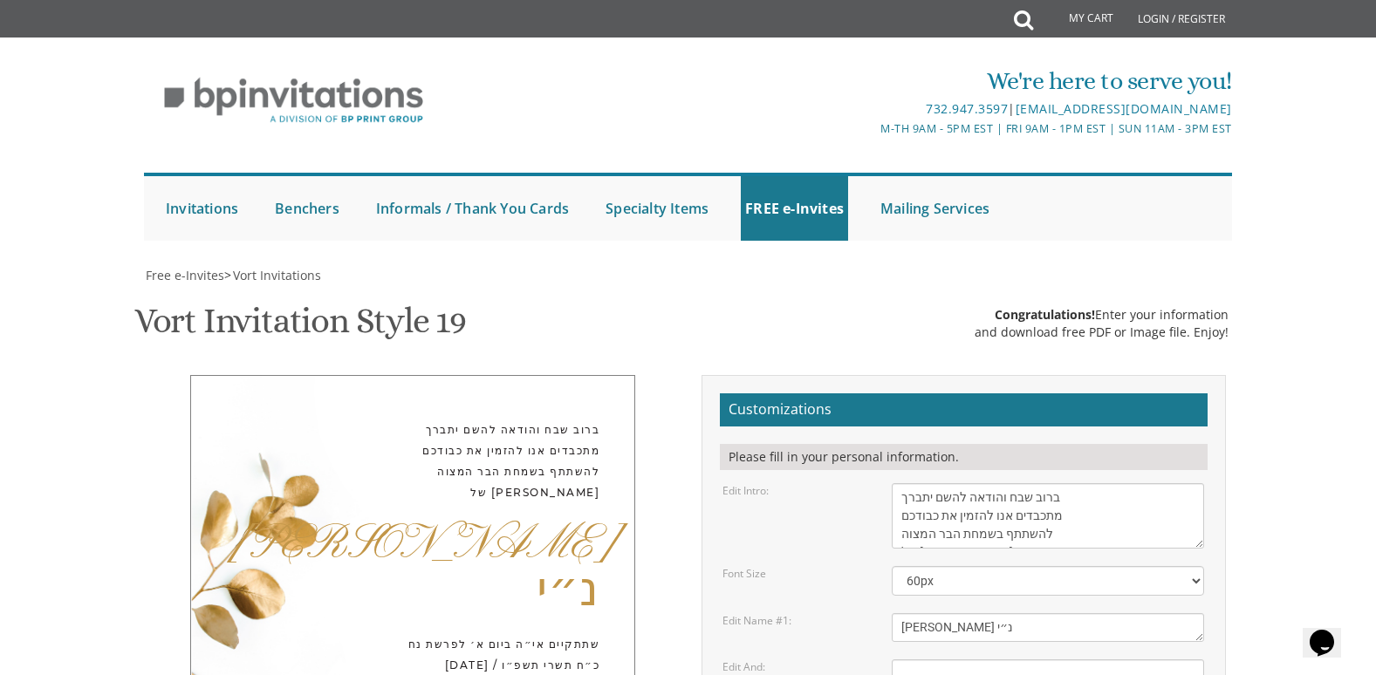
scroll to position [35, 0]
type textarea "[PERSON_NAME] לעפפעל [PERSON_NAME] בנים [PERSON_NAME]׳ [PERSON_NAME] לעפפעל [PE…"
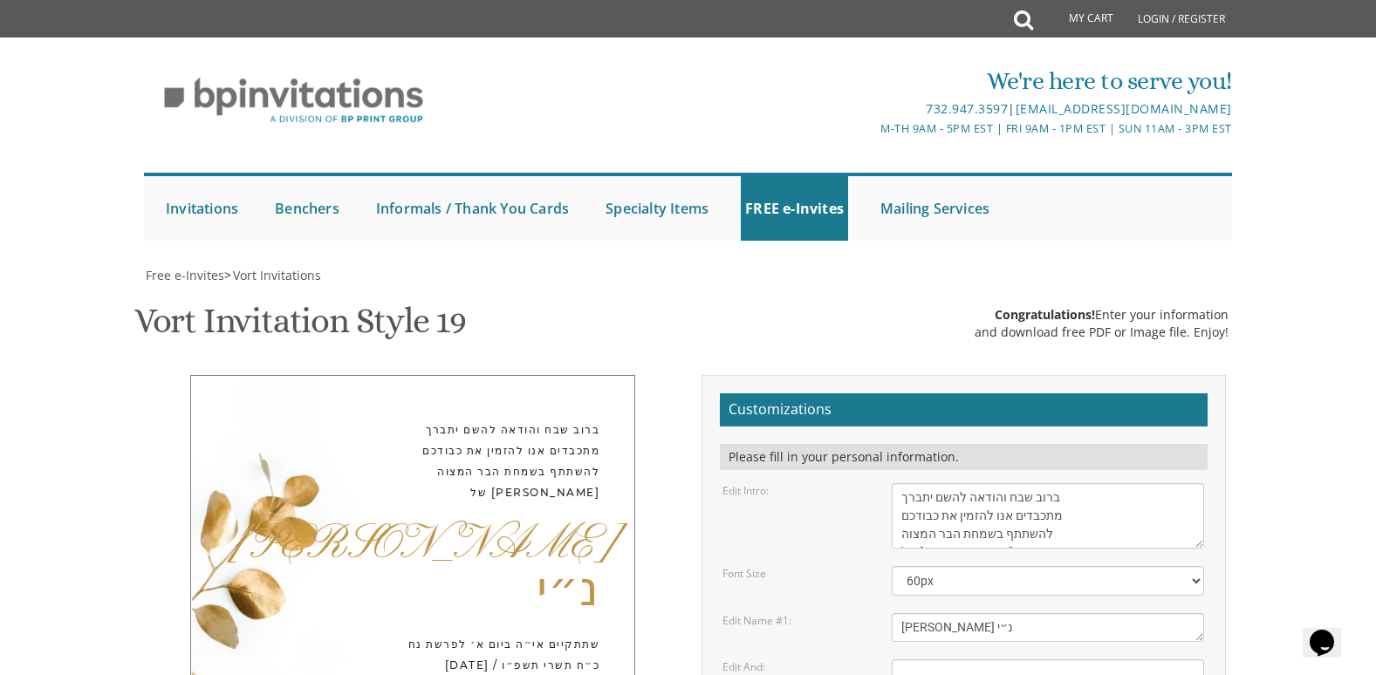
scroll to position [611, 0]
type input "[EMAIL_ADDRESS][DOMAIN_NAME]"
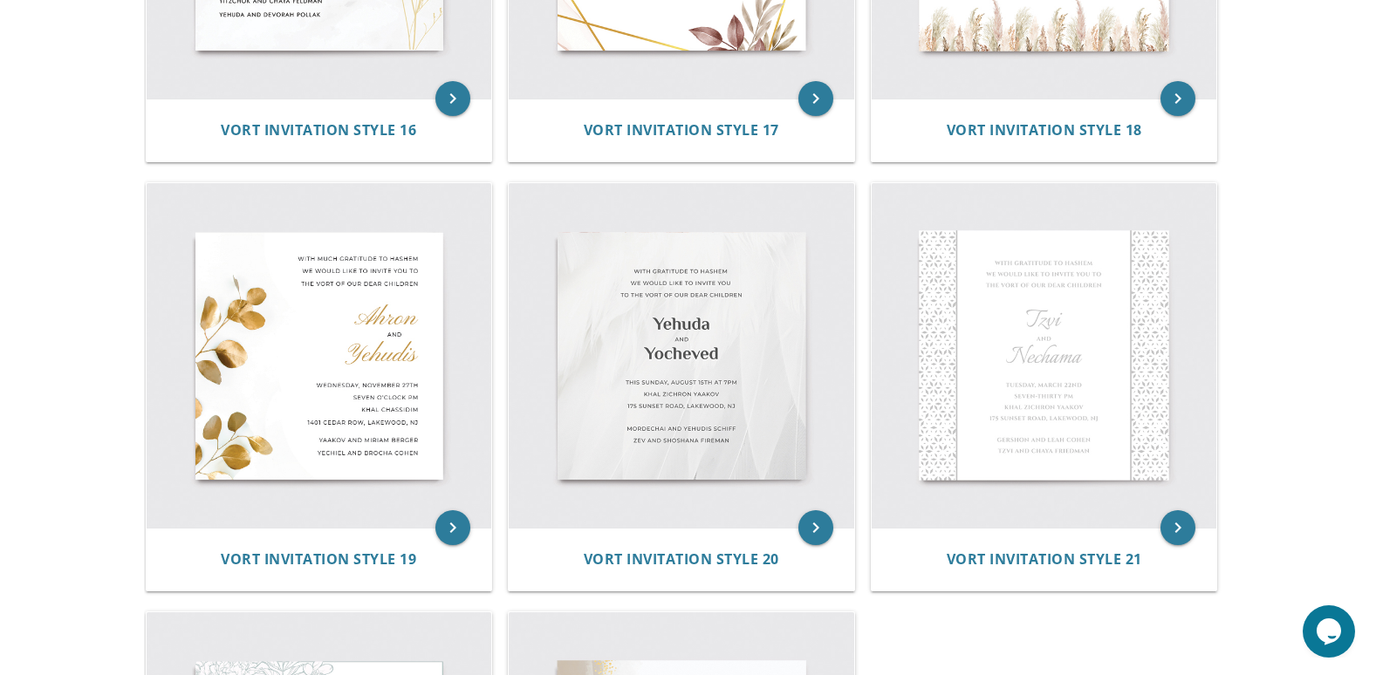
scroll to position [2792, 0]
click at [344, 381] on img at bounding box center [319, 356] width 345 height 345
click at [437, 533] on icon "keyboard_arrow_right" at bounding box center [452, 528] width 35 height 35
click at [448, 523] on icon "keyboard_arrow_right" at bounding box center [452, 528] width 35 height 35
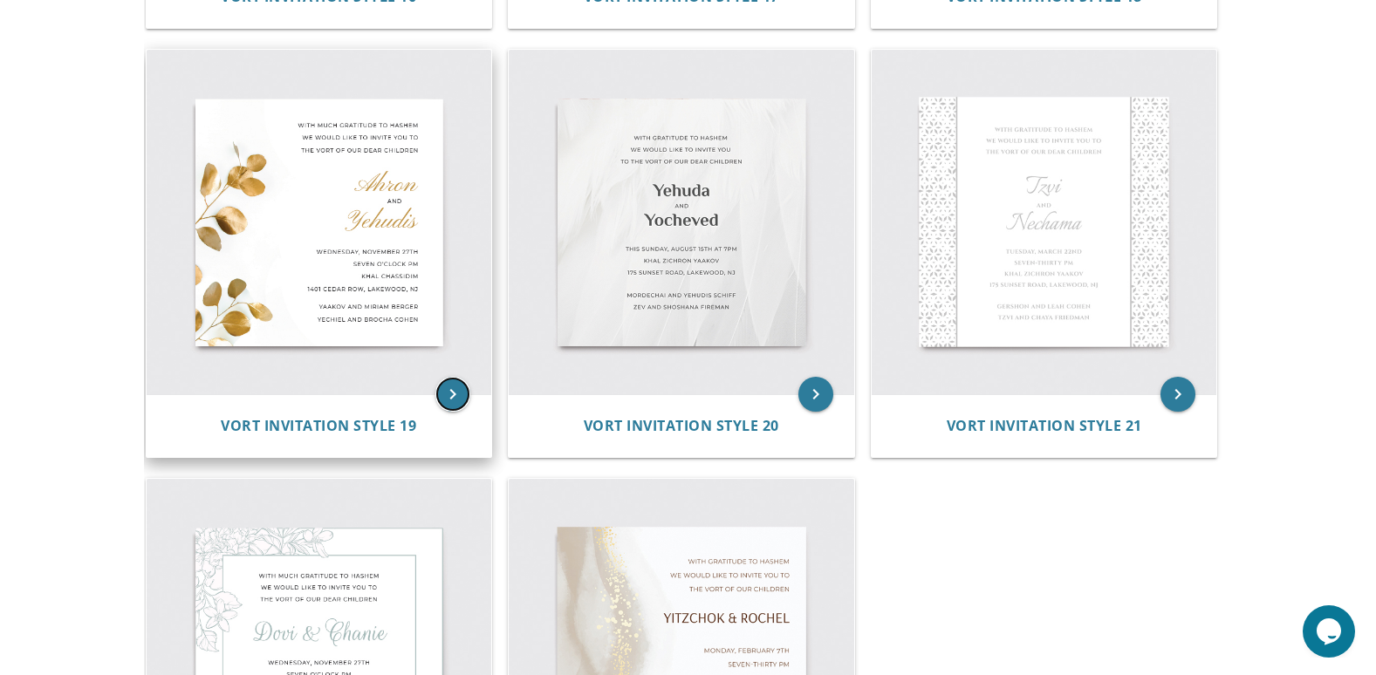
scroll to position [2966, 0]
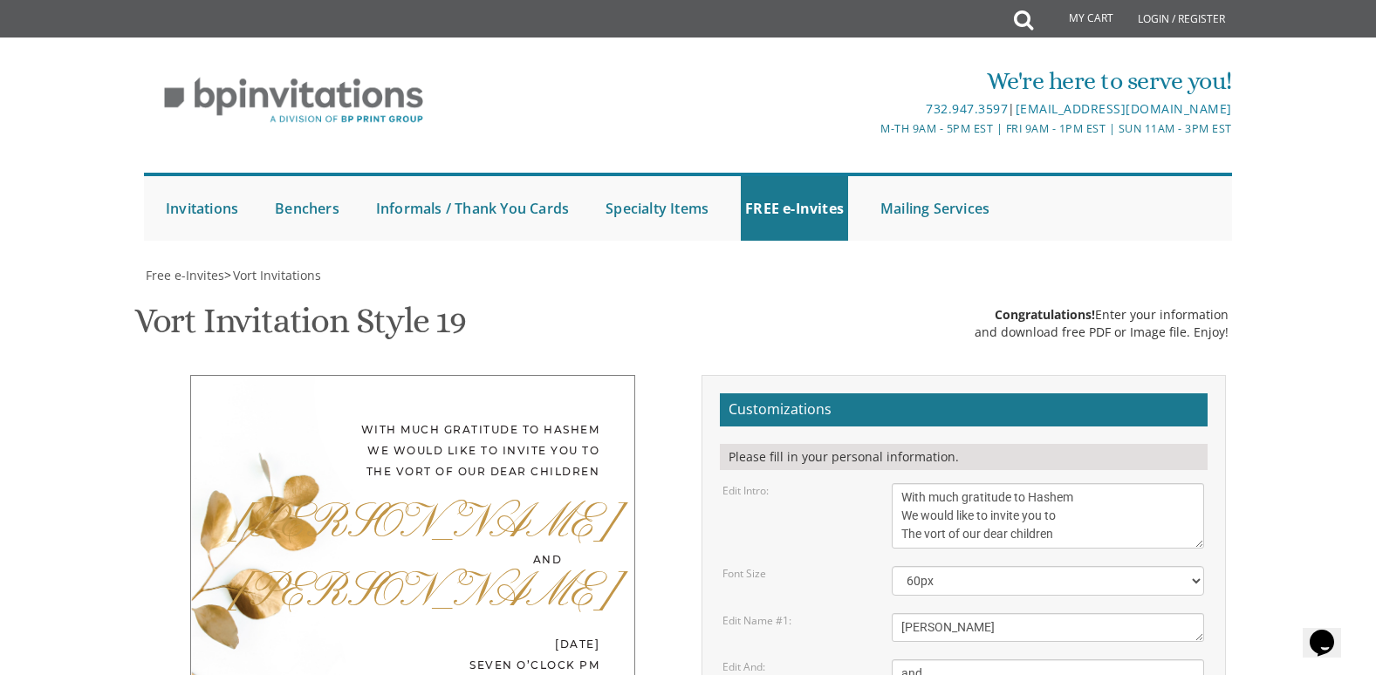
scroll to position [174, 0]
drag, startPoint x: 1073, startPoint y: 357, endPoint x: 893, endPoint y: 294, distance: 190.4
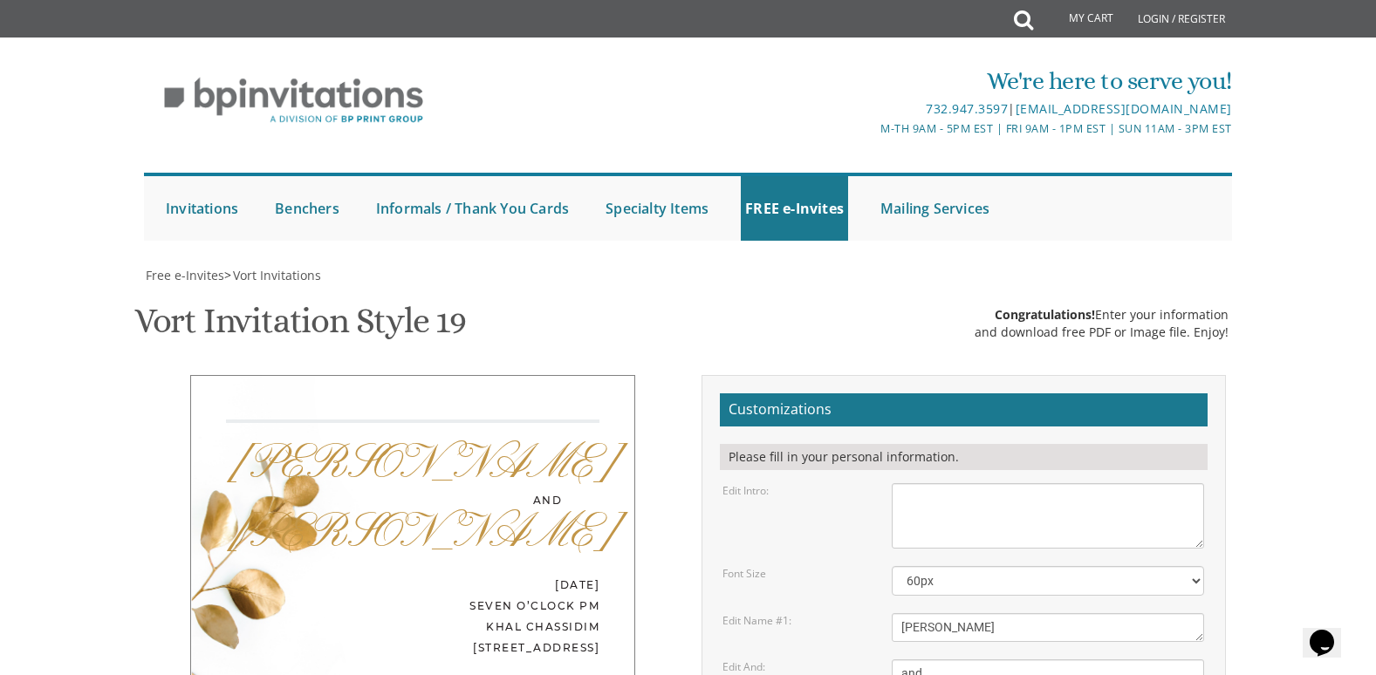
paste textarea "ברוב שבח והודאה להשם יתברך מתכבדים אנו להזמין את כבודכם להשתתף בשמחת הבר המצוה …"
type textarea "ברוב שבח והודאה להשם יתברך מתכבדים אנו להזמין את כבודכם להשתתף בשמחת הבר המצוה …"
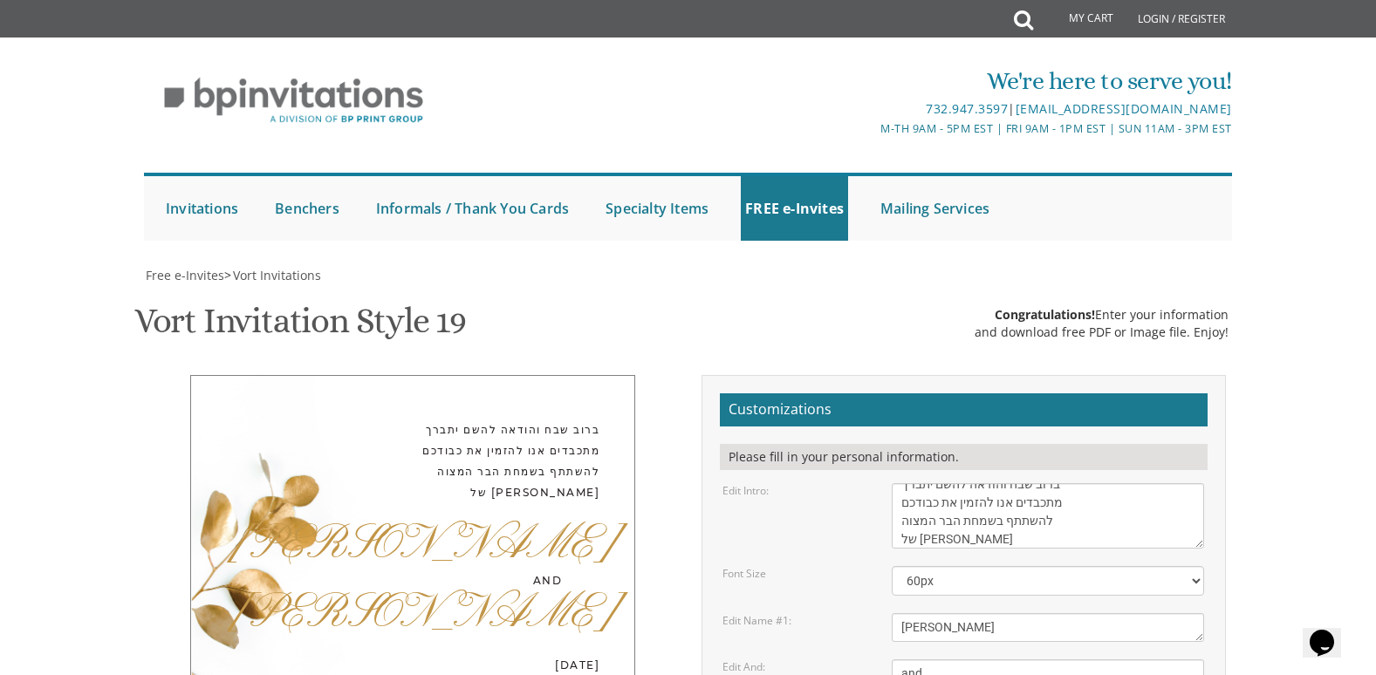
scroll to position [349, 0]
click at [1029, 613] on textarea "[PERSON_NAME]" at bounding box center [1048, 627] width 312 height 29
click at [1028, 613] on textarea "[PERSON_NAME]" at bounding box center [1048, 627] width 312 height 29
click at [1158, 660] on textarea "and" at bounding box center [1048, 674] width 312 height 29
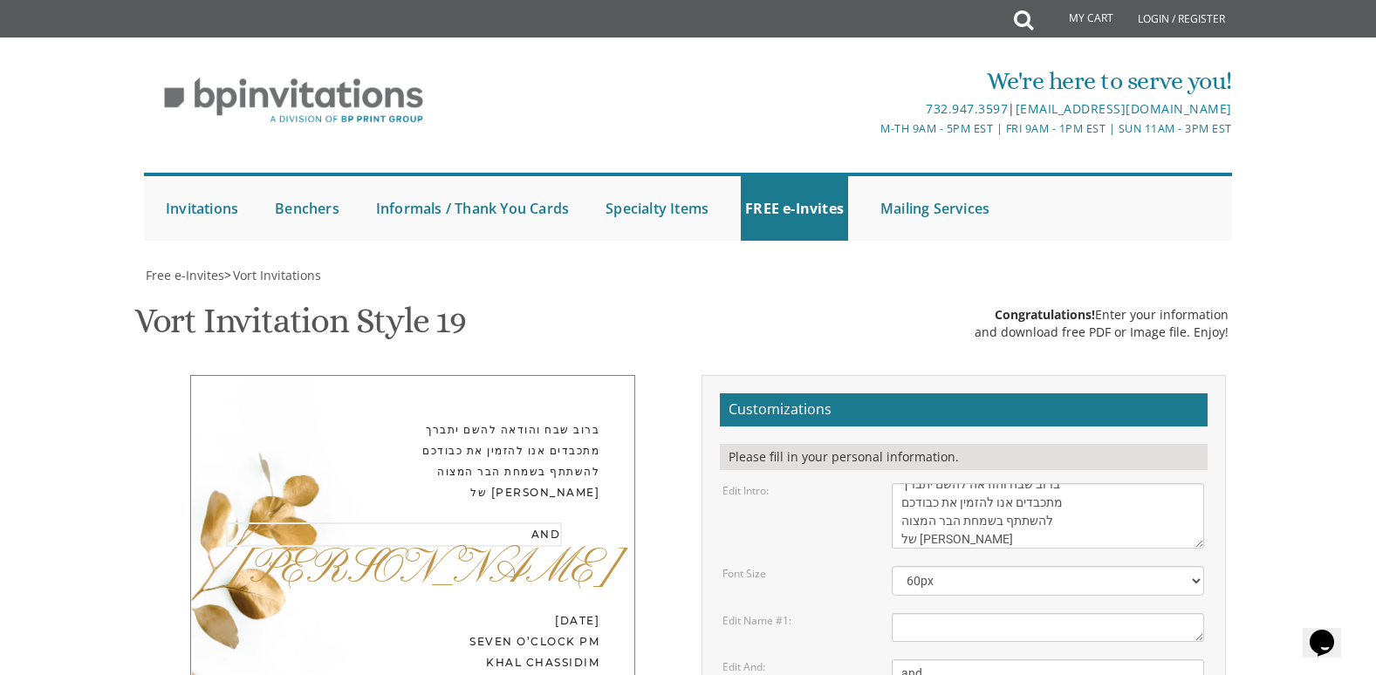
click at [1158, 660] on textarea "and" at bounding box center [1048, 674] width 312 height 29
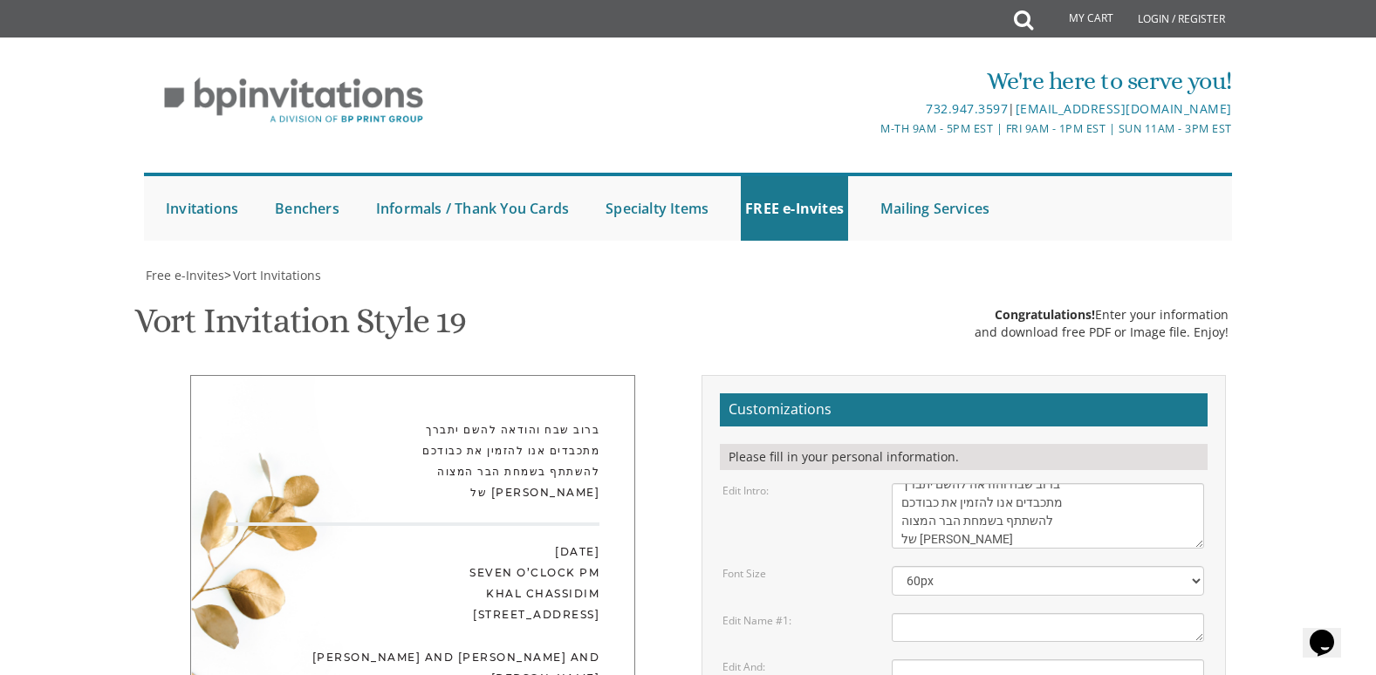
click at [978, 613] on textarea "[PERSON_NAME]" at bounding box center [1048, 627] width 312 height 29
paste textarea "[PERSON_NAME] נ״י"
type textarea "[PERSON_NAME] נ״י"
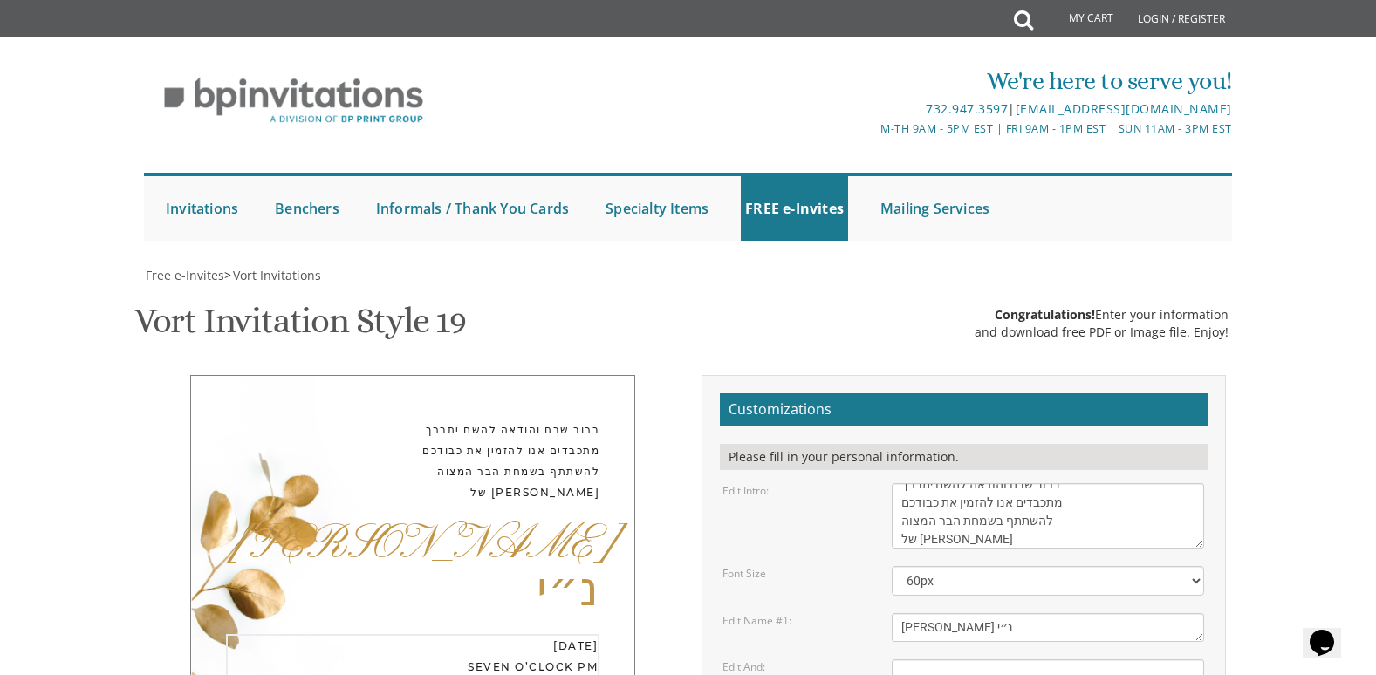
drag, startPoint x: 1086, startPoint y: 516, endPoint x: 882, endPoint y: 449, distance: 214.9
paste textarea "העליה לתורה תתקיים אי״ה [DATE] / בש״ק פרשת נח, ב׳ [PERSON_NAME] תשפ״ו"
paste textarea "בית המדרש קהל [PERSON_NAME]״ם [PERSON_NAME] [STREET_ADDRESS][US_STATE]"
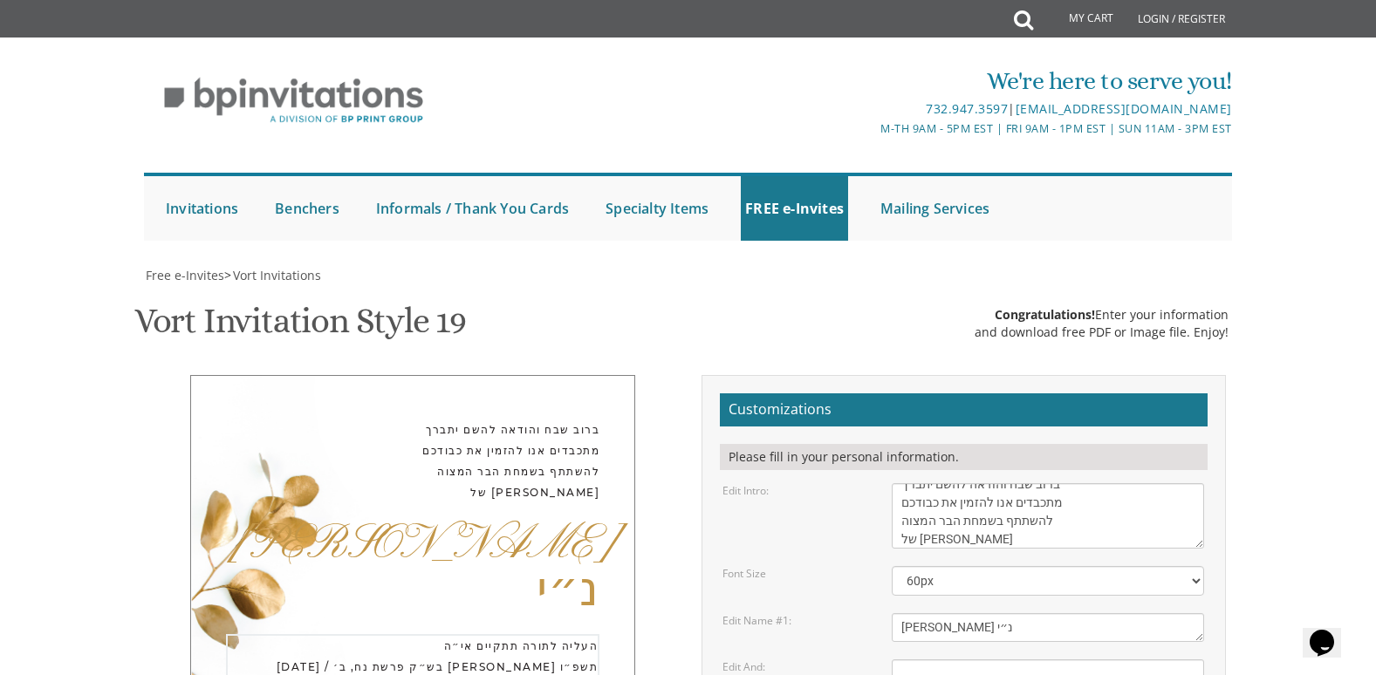
drag, startPoint x: 1139, startPoint y: 506, endPoint x: 1129, endPoint y: 513, distance: 12.6
paste textarea "ב"
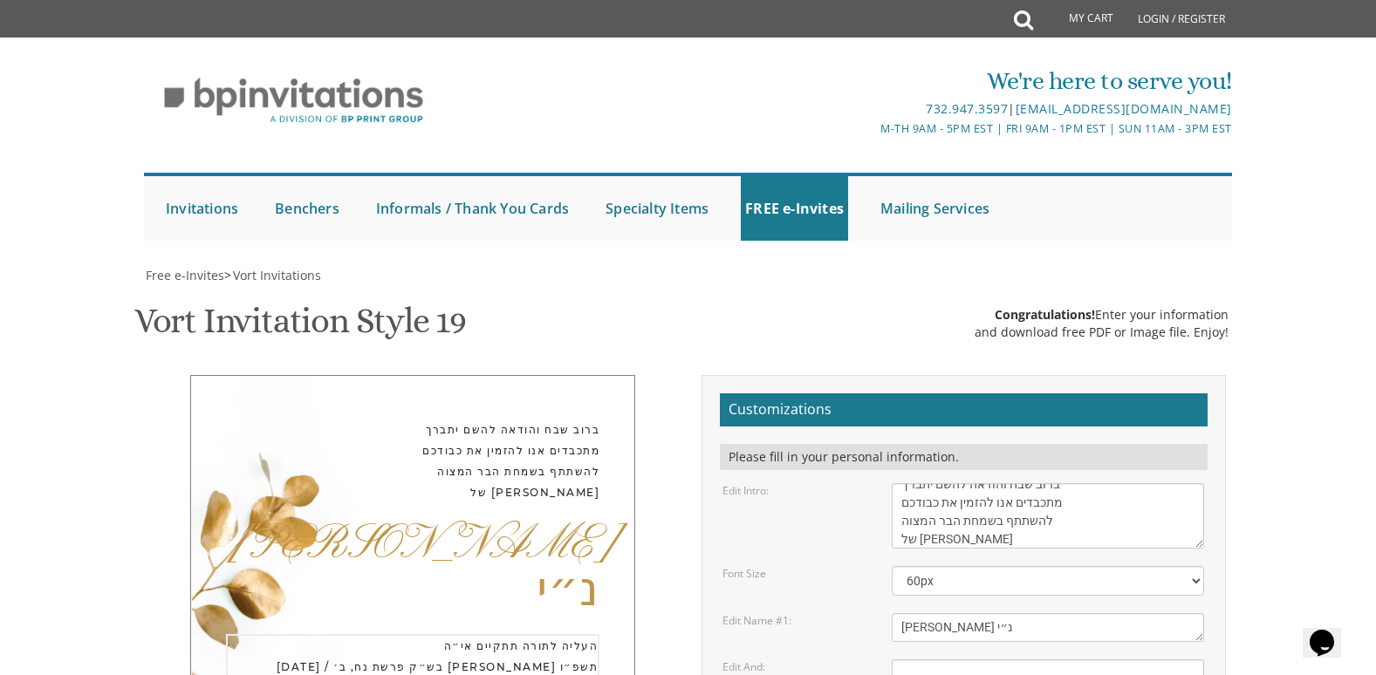
paste textarea
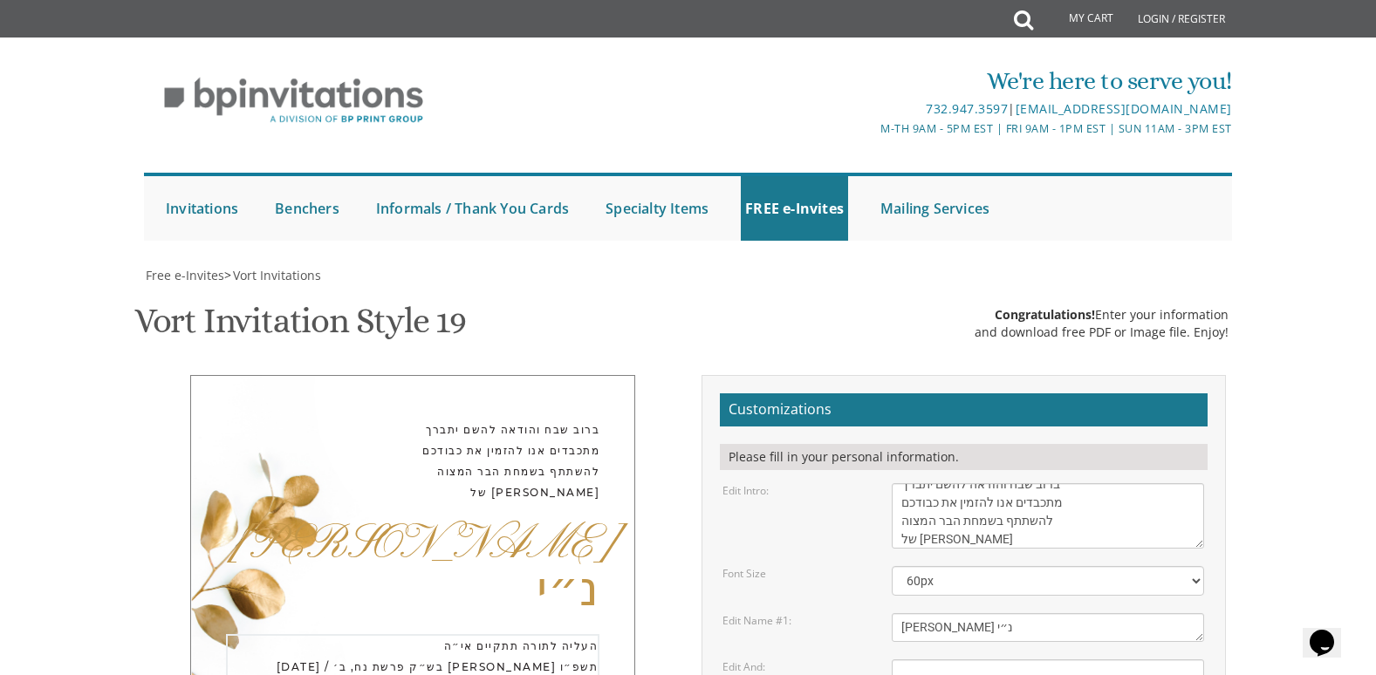
paste textarea "9:00 שחרית בשעה קידוש אחר התפילה"
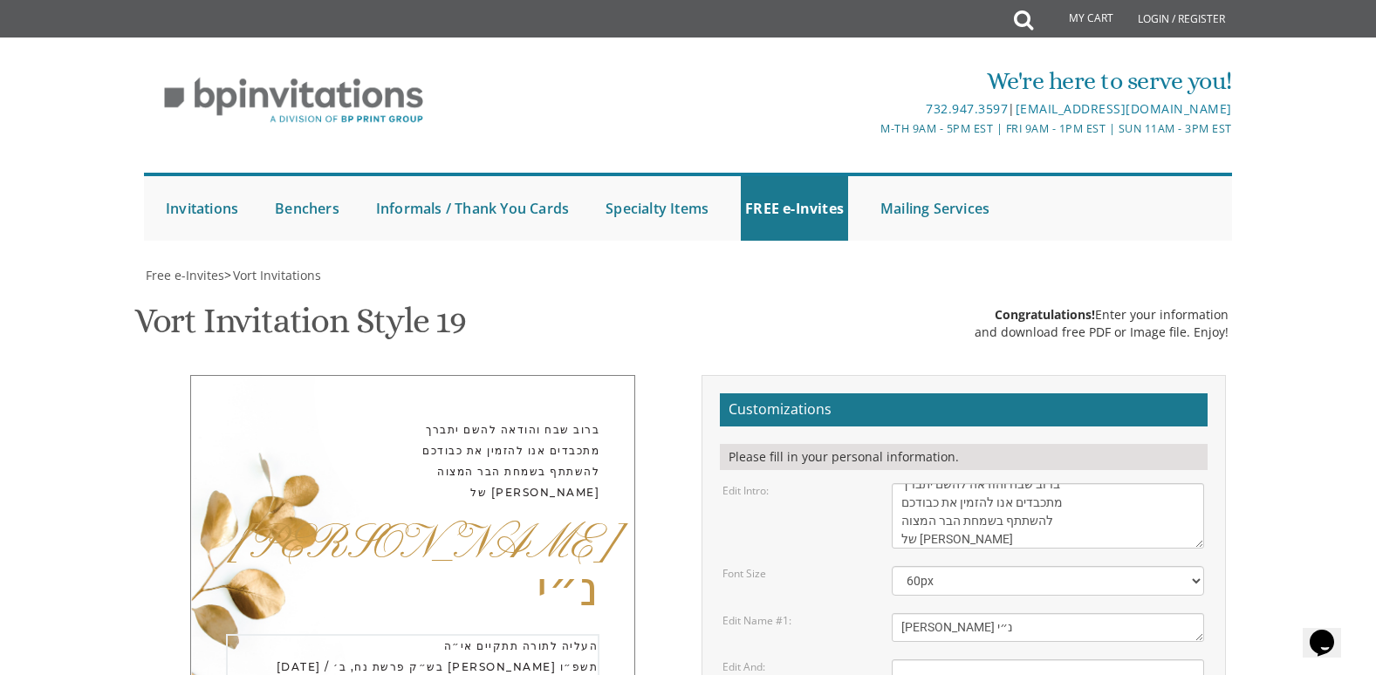
type textarea "העליה לתורה תתקיים אי״ה [DATE] / בש״ק פרשת נח, ב׳ [PERSON_NAME] תשפ״ו בבית המדר…"
drag, startPoint x: 1057, startPoint y: 501, endPoint x: 881, endPoint y: 471, distance: 177.8
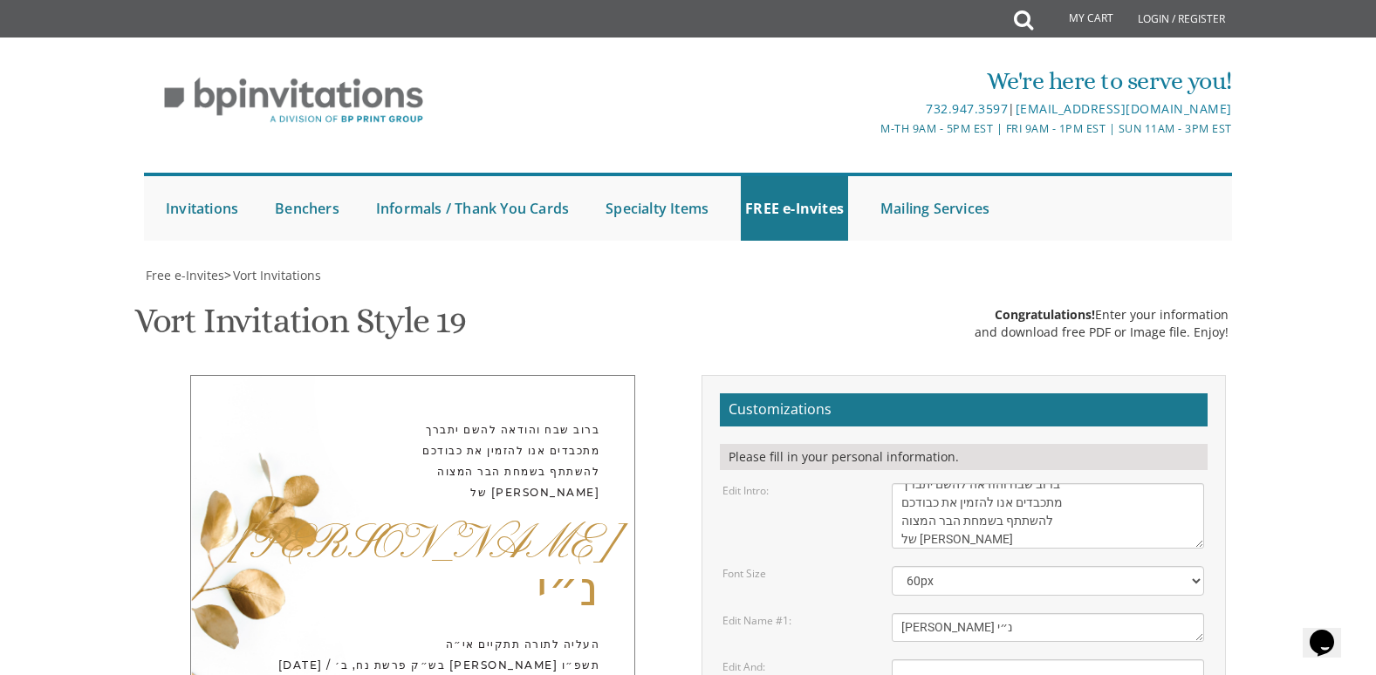
paste textarea "[PERSON_NAME] לעפפעל [PERSON_NAME]"
paste textarea "תפארת בנים [PERSON_NAME]׳ [PERSON_NAME] לעפפעל [PERSON_NAME] [PERSON_NAME] זאננ…"
type textarea "[PERSON_NAME] לעפפעל [PERSON_NAME] בנים [PERSON_NAME]׳ [PERSON_NAME] לעפפעל [PE…"
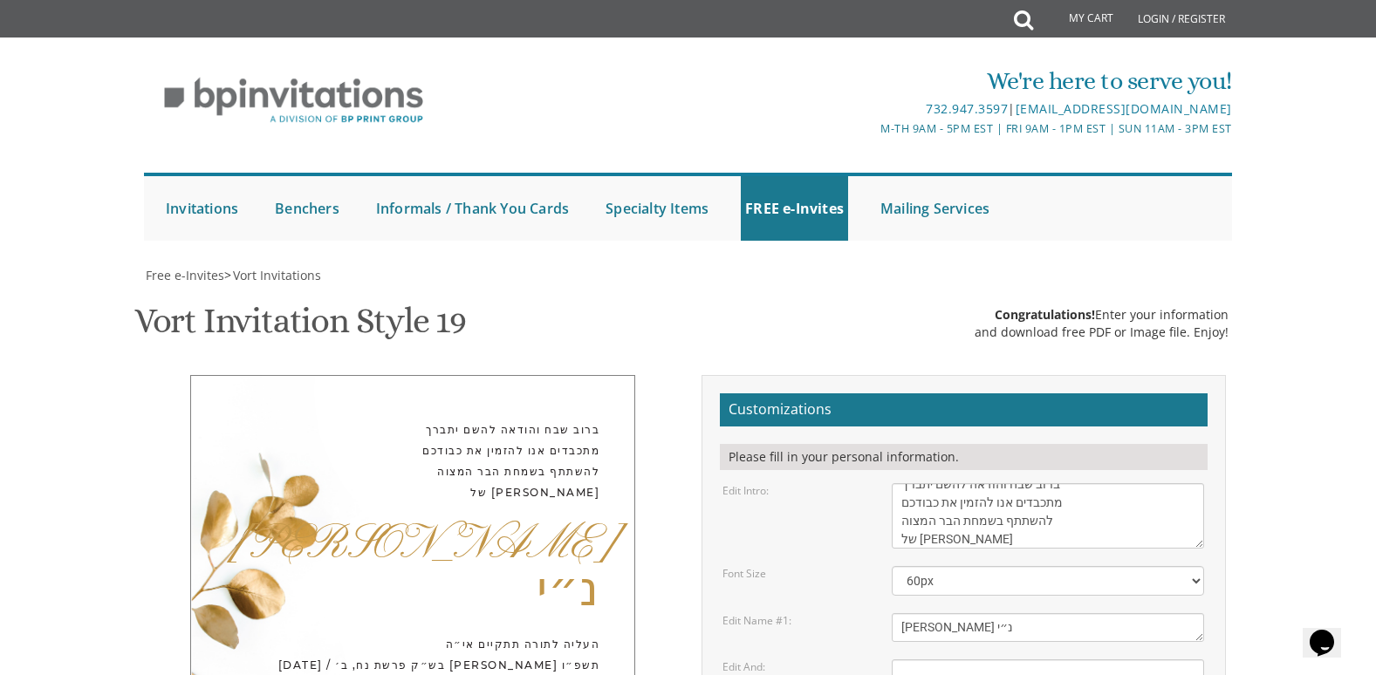
scroll to position [698, 0]
type input "[EMAIL_ADDRESS][DOMAIN_NAME]"
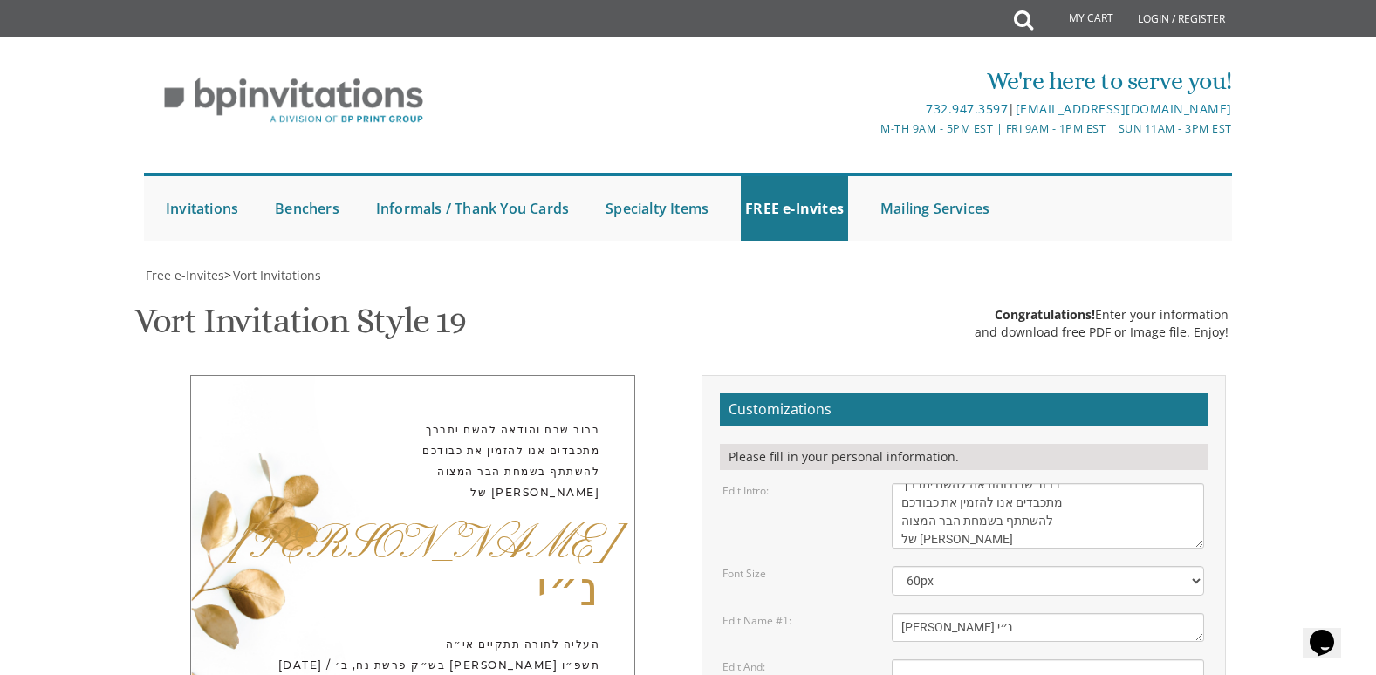
drag, startPoint x: 1241, startPoint y: 553, endPoint x: 1268, endPoint y: 533, distance: 33.0
